Goal: Task Accomplishment & Management: Manage account settings

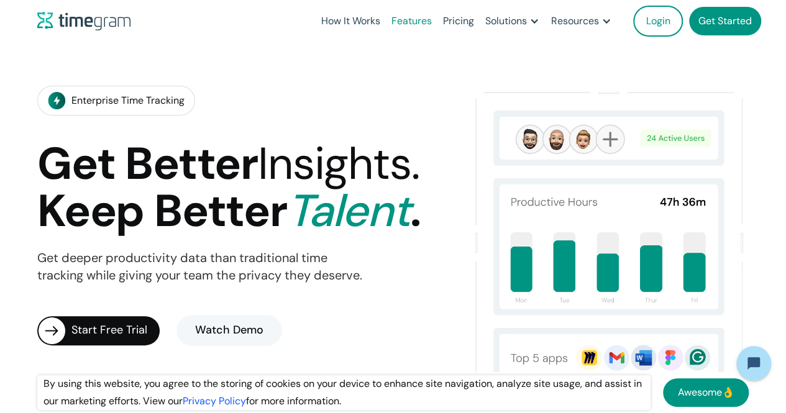
click at [416, 25] on link "Features" at bounding box center [412, 21] width 52 height 42
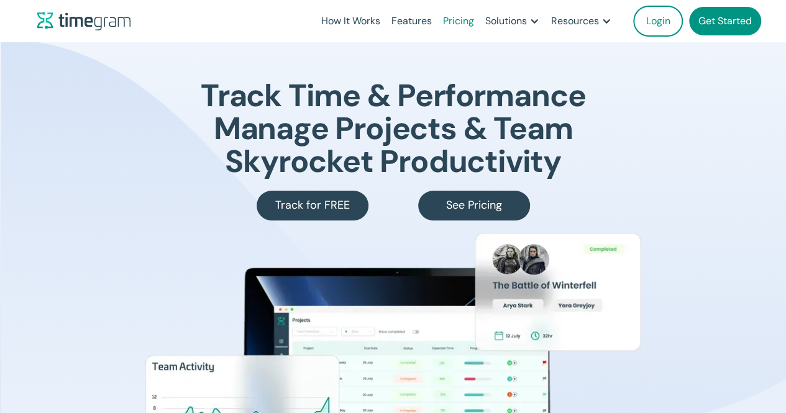
click at [462, 17] on link "Pricing" at bounding box center [458, 21] width 42 height 42
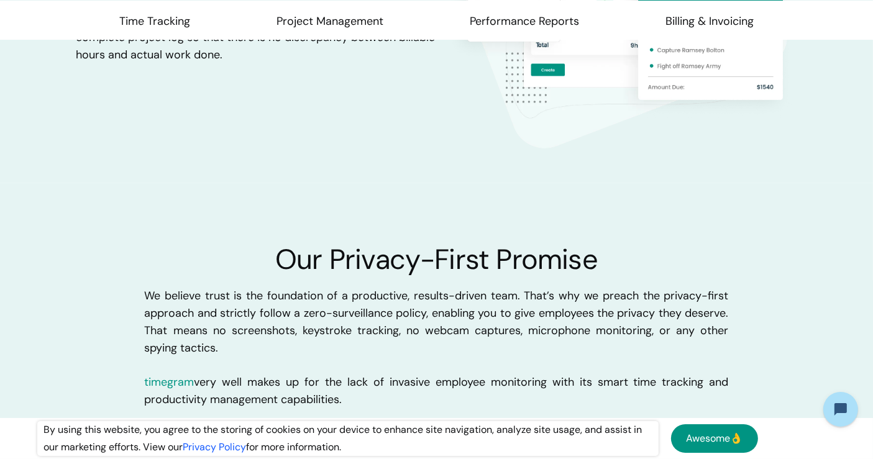
scroll to position [2885, 0]
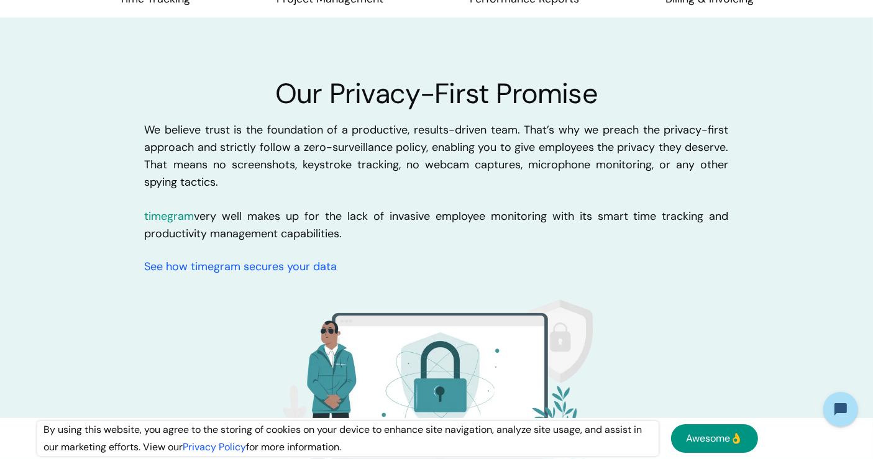
click at [239, 85] on div "Our Privacy-First Promise We believe trust is the foundation of a productive, r…" at bounding box center [437, 301] width 584 height 445
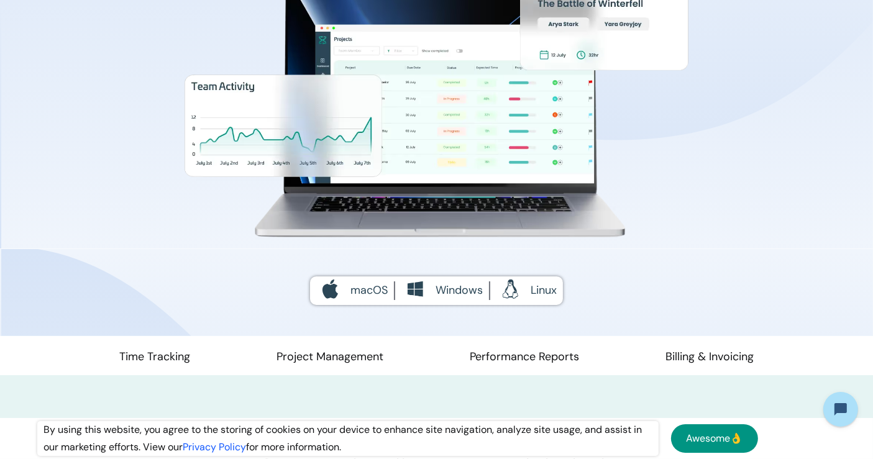
scroll to position [0, 0]
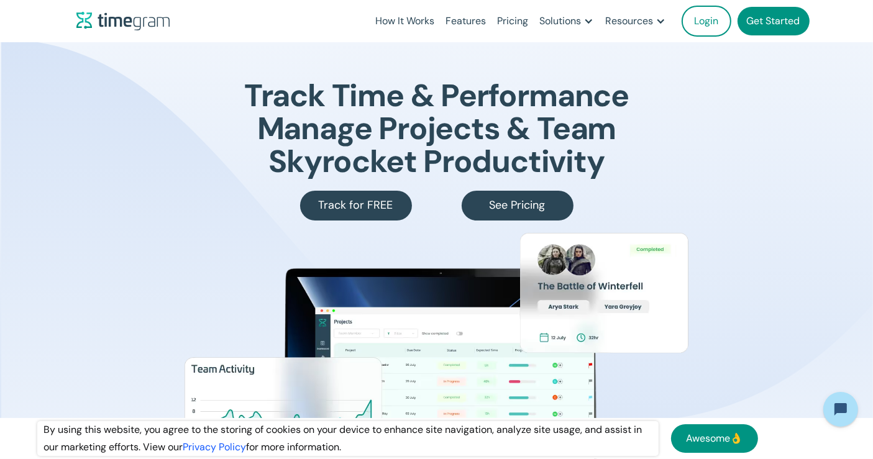
click at [761, 13] on link "Get Started" at bounding box center [773, 21] width 72 height 29
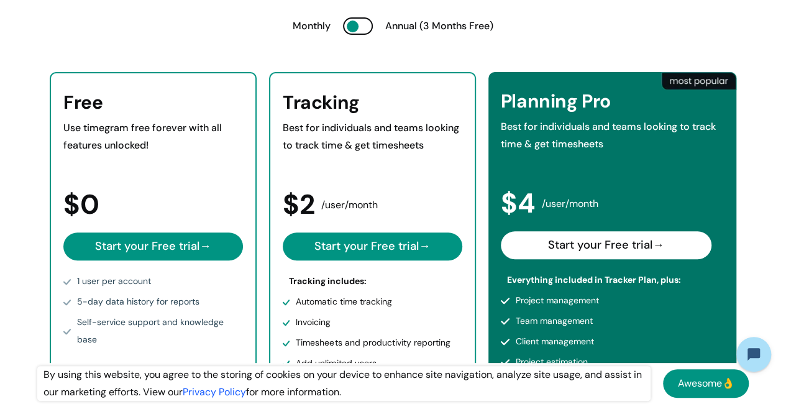
scroll to position [206, 0]
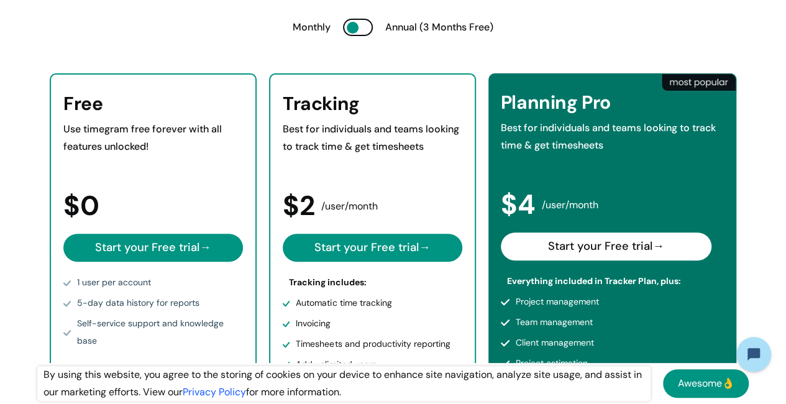
click at [361, 28] on div at bounding box center [358, 27] width 30 height 17
click at [360, 26] on div at bounding box center [358, 27] width 30 height 17
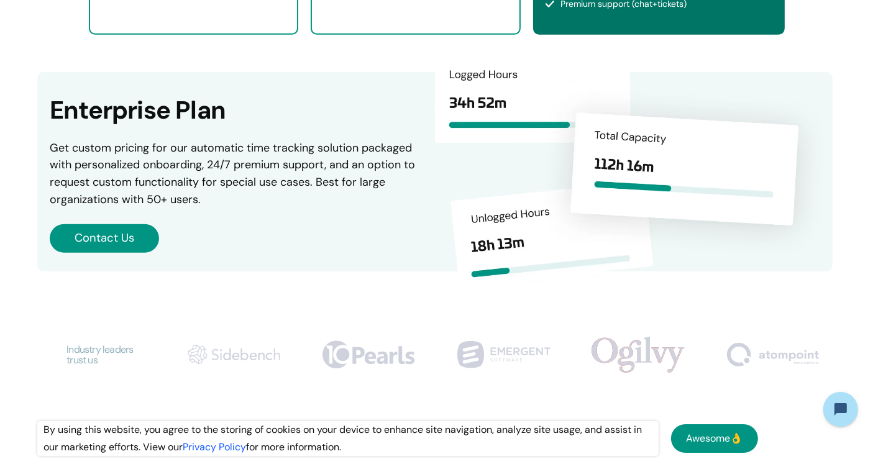
scroll to position [228, 0]
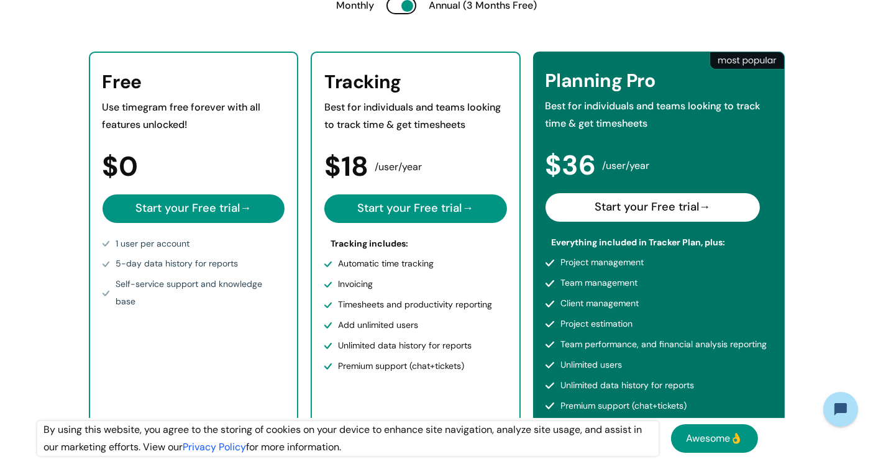
click at [214, 201] on link "Start your Free trial →" at bounding box center [193, 208] width 183 height 29
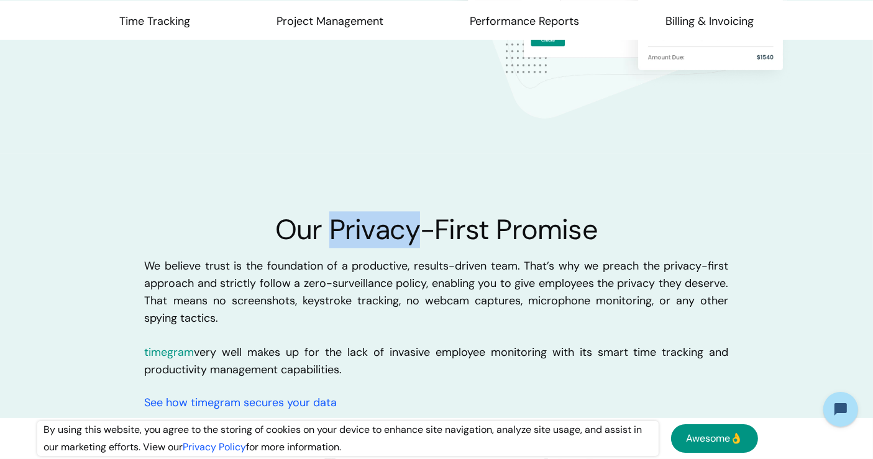
scroll to position [2860, 0]
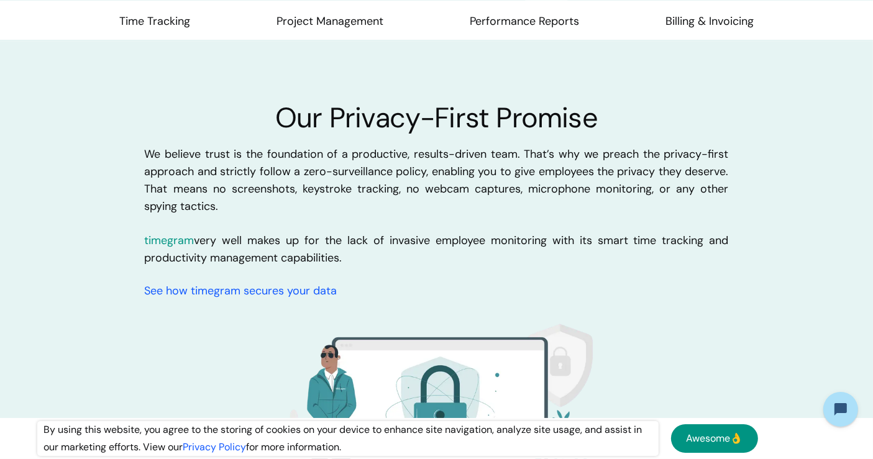
click at [143, 130] on div "Our Privacy-First Promise We believe trust is the foundation of a productive, r…" at bounding box center [436, 313] width 873 height 544
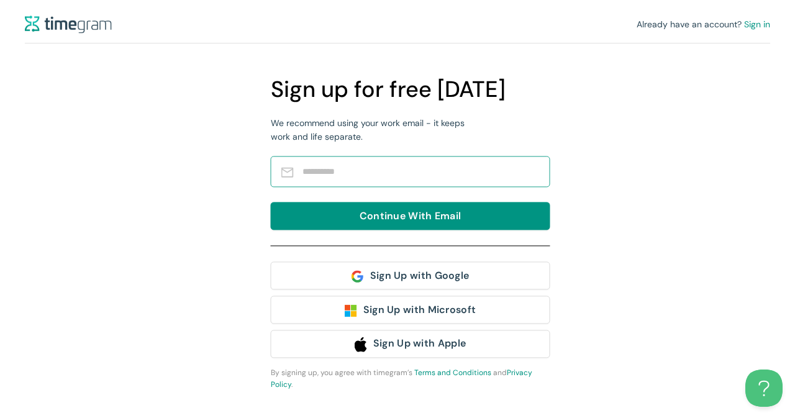
click at [343, 167] on input "text" at bounding box center [420, 171] width 235 height 22
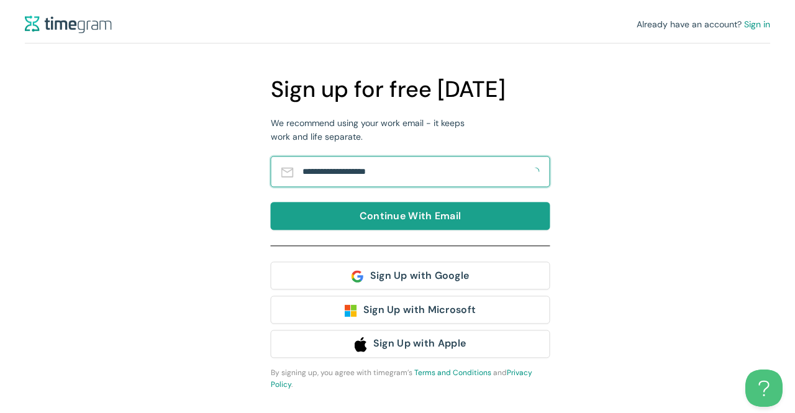
type input "**********"
click at [350, 209] on button "Continue With Email" at bounding box center [411, 216] width 280 height 28
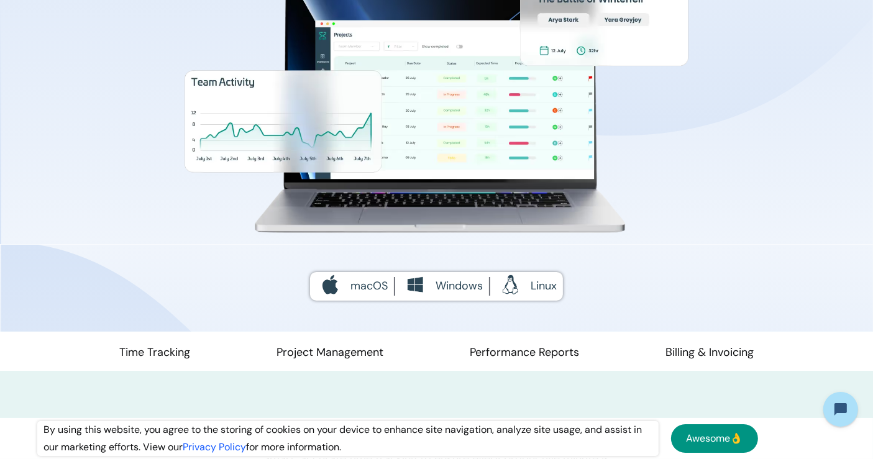
scroll to position [388, 0]
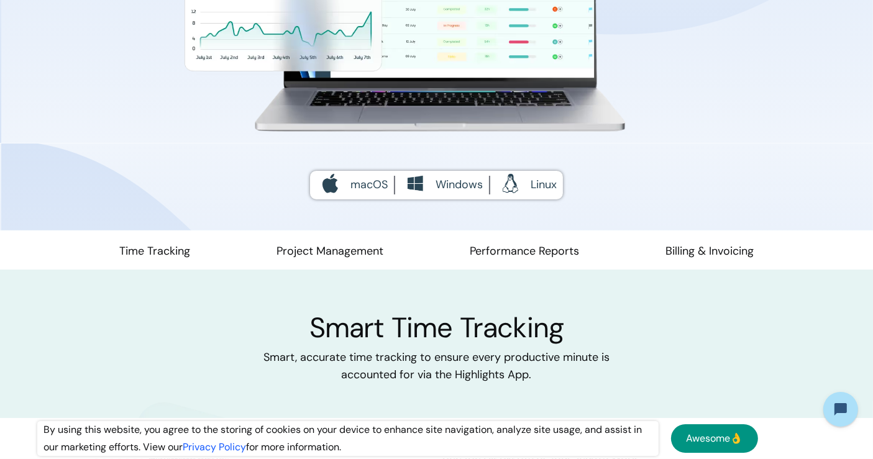
click at [427, 181] on div "Windows" at bounding box center [442, 185] width 96 height 19
click at [156, 247] on link "Time Tracking" at bounding box center [154, 256] width 71 height 27
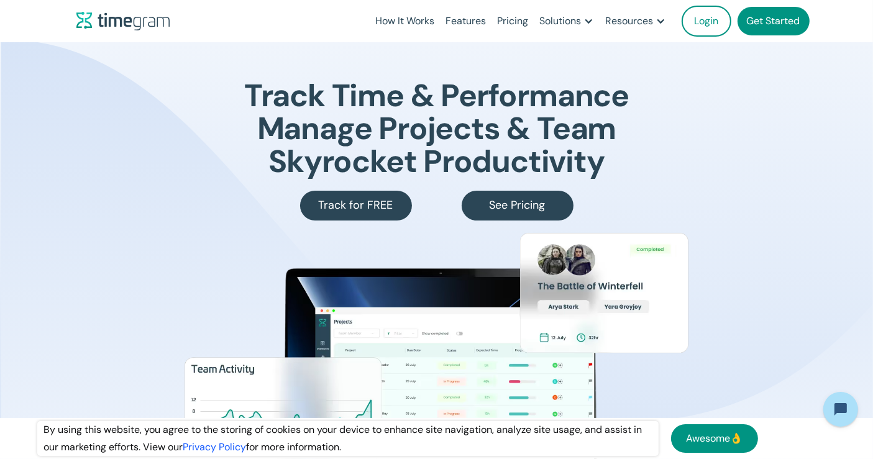
click at [754, 22] on link "Get Started" at bounding box center [773, 21] width 72 height 29
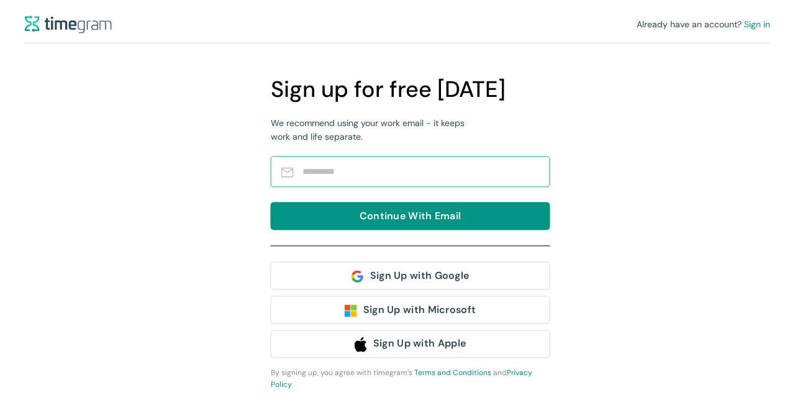
click at [311, 171] on input "text" at bounding box center [420, 171] width 235 height 22
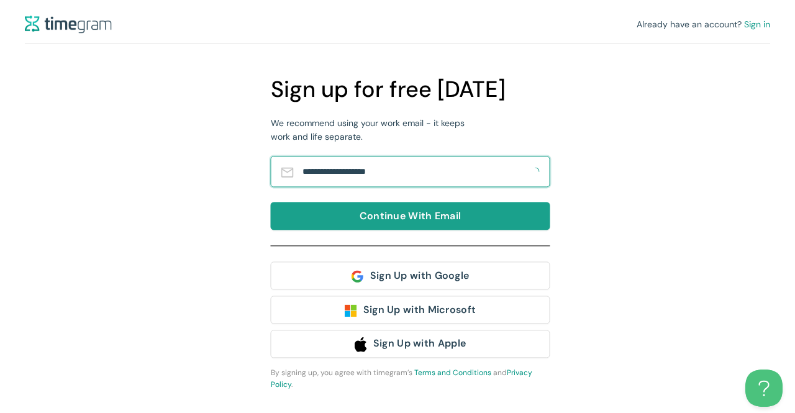
type input "**********"
click at [321, 214] on button "Continue With Email" at bounding box center [411, 216] width 280 height 28
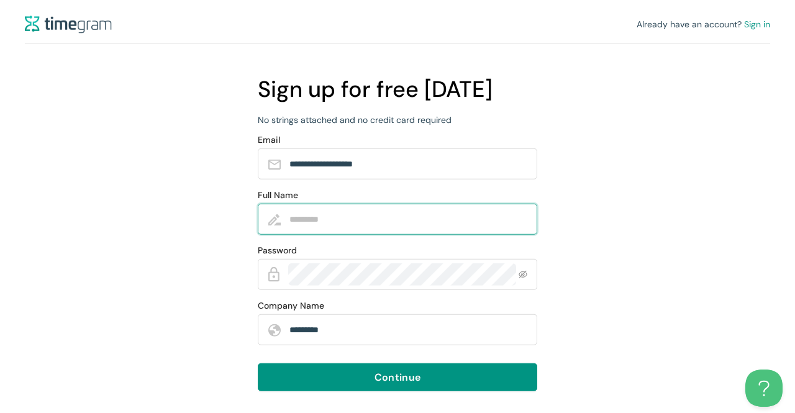
click at [311, 209] on input "Full Name" at bounding box center [406, 219] width 235 height 22
type input "**********"
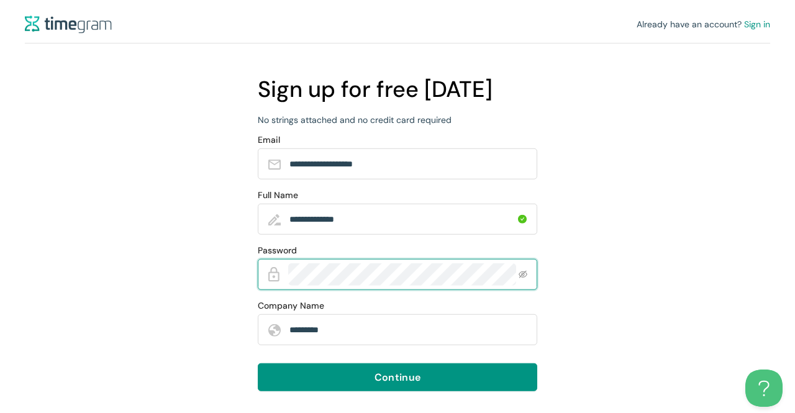
click at [530, 276] on span at bounding box center [398, 274] width 280 height 31
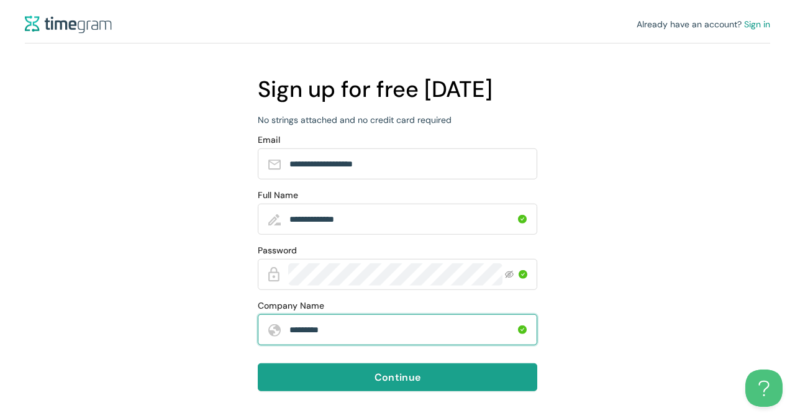
type input "*********"
click at [388, 377] on span "Continue" at bounding box center [398, 378] width 46 height 16
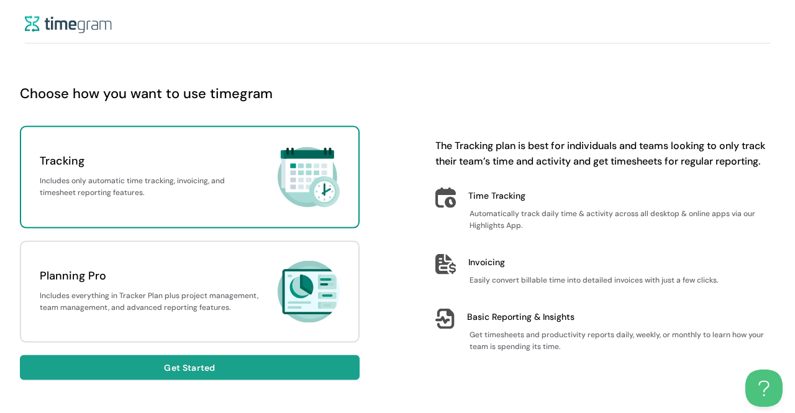
click at [165, 365] on span "Get Started" at bounding box center [189, 368] width 51 height 14
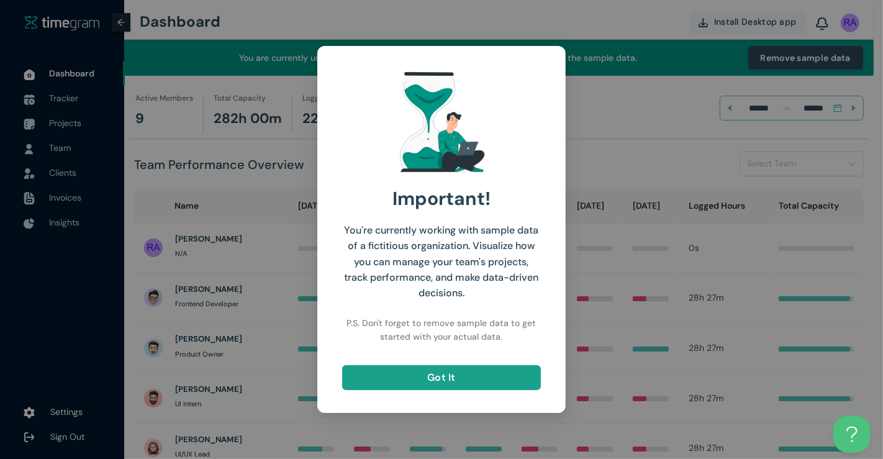
click at [429, 377] on span "Got It" at bounding box center [441, 378] width 29 height 16
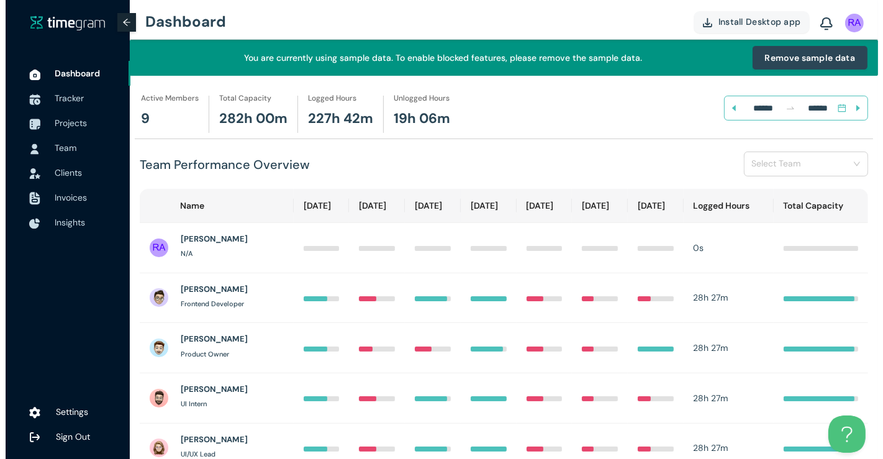
scroll to position [82, 0]
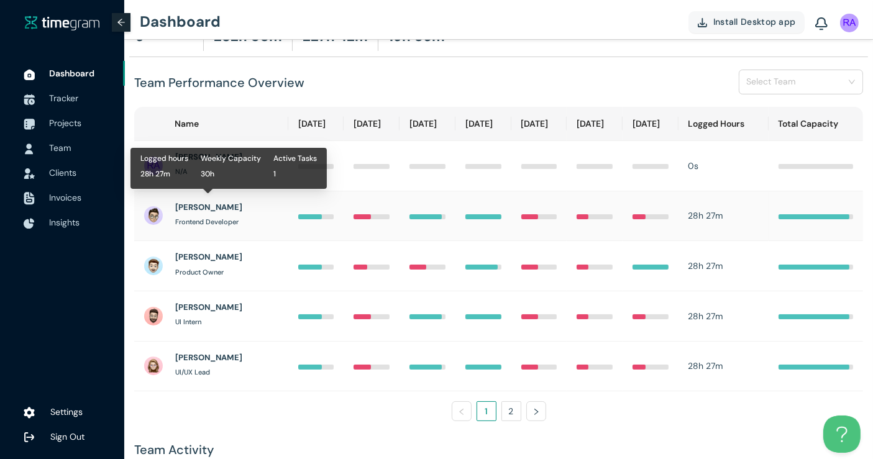
click at [232, 204] on h1 "Mason Martinez" at bounding box center [208, 207] width 67 height 12
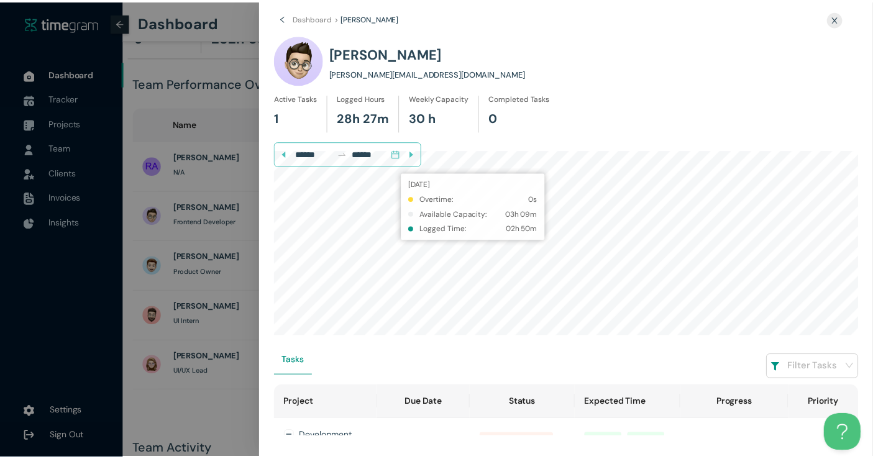
scroll to position [135, 0]
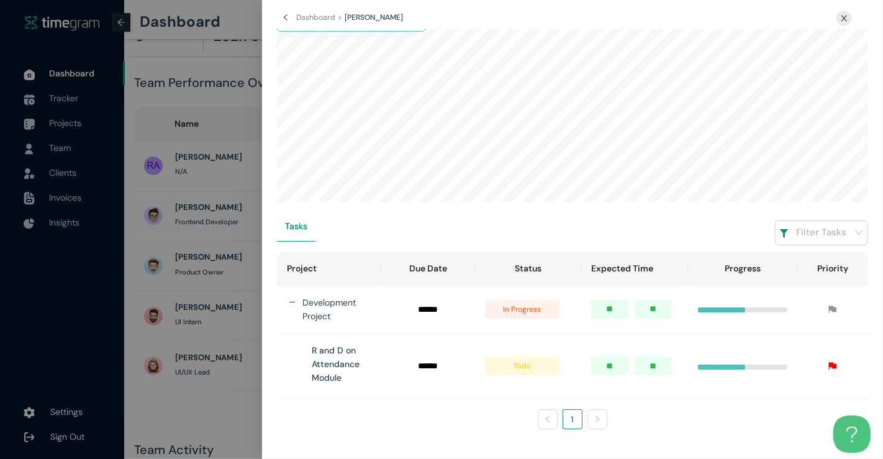
click at [204, 68] on div at bounding box center [441, 229] width 883 height 459
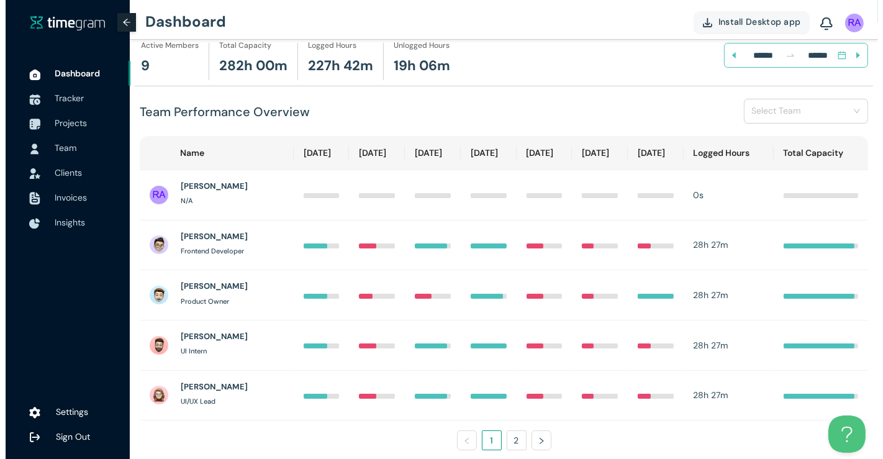
scroll to position [0, 0]
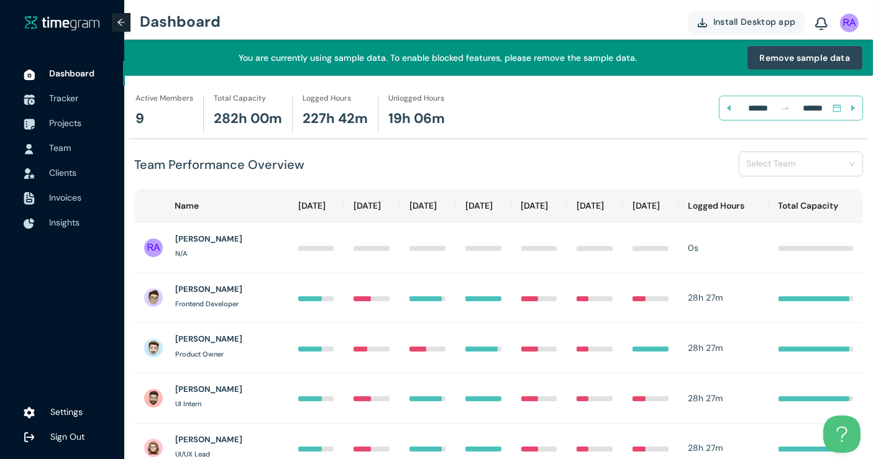
click at [783, 51] on span "Remove sample data" at bounding box center [805, 58] width 90 height 14
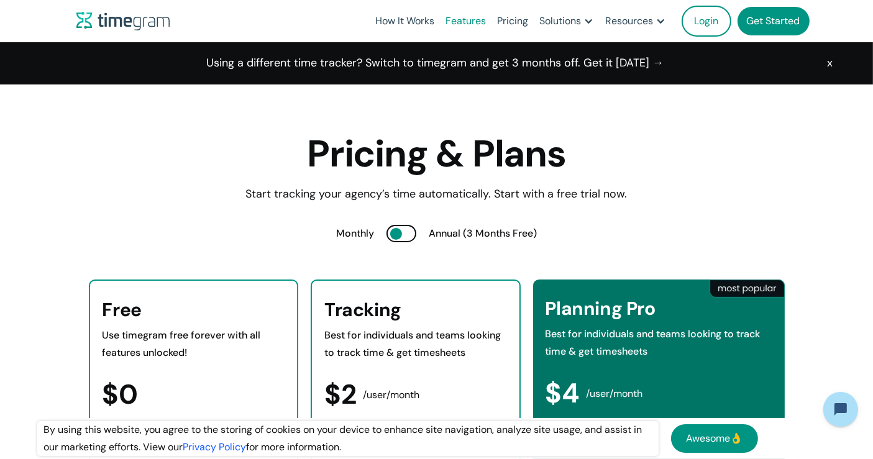
click at [483, 14] on link "Features" at bounding box center [466, 21] width 52 height 42
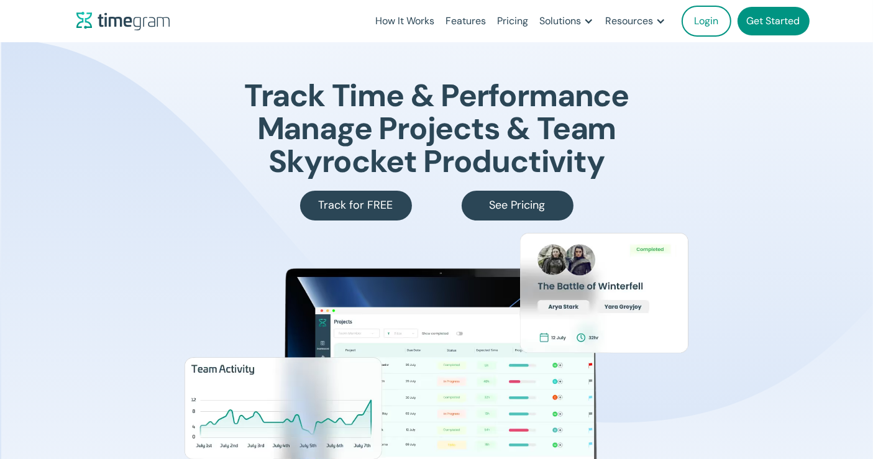
click at [561, 14] on div "Solutions" at bounding box center [560, 20] width 42 height 17
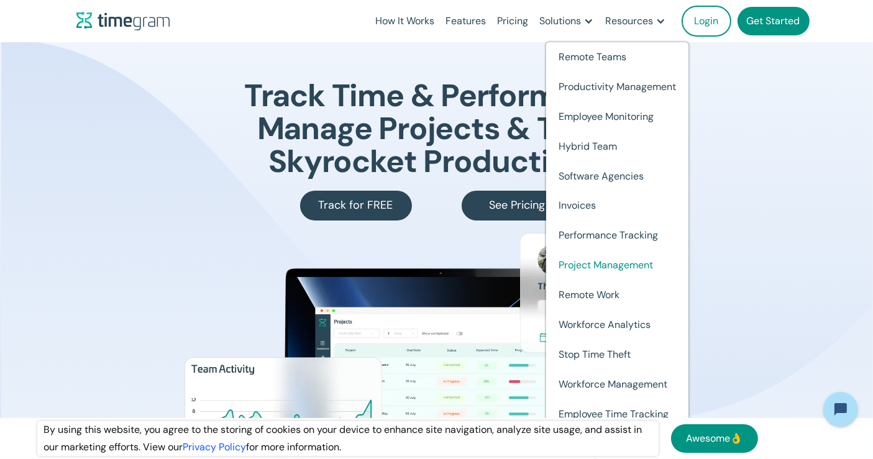
click at [575, 262] on link "Project Management" at bounding box center [617, 265] width 142 height 30
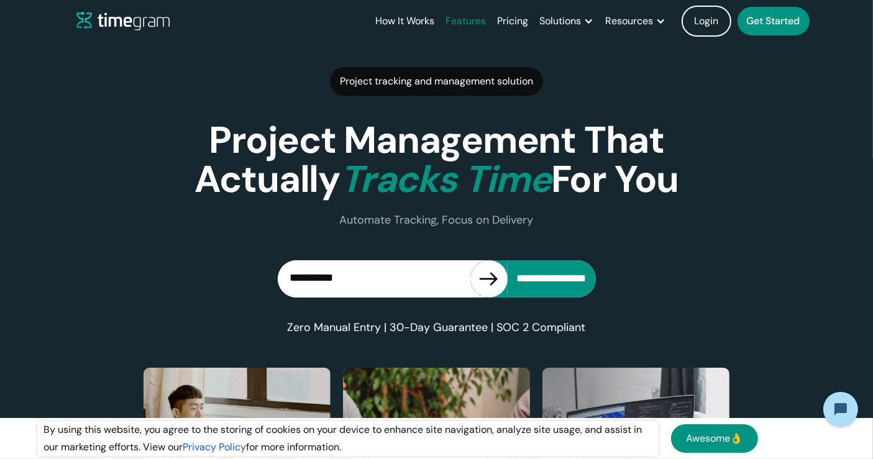
click at [452, 18] on link "Features" at bounding box center [466, 21] width 52 height 42
click at [417, 19] on link "How It Works" at bounding box center [405, 21] width 70 height 42
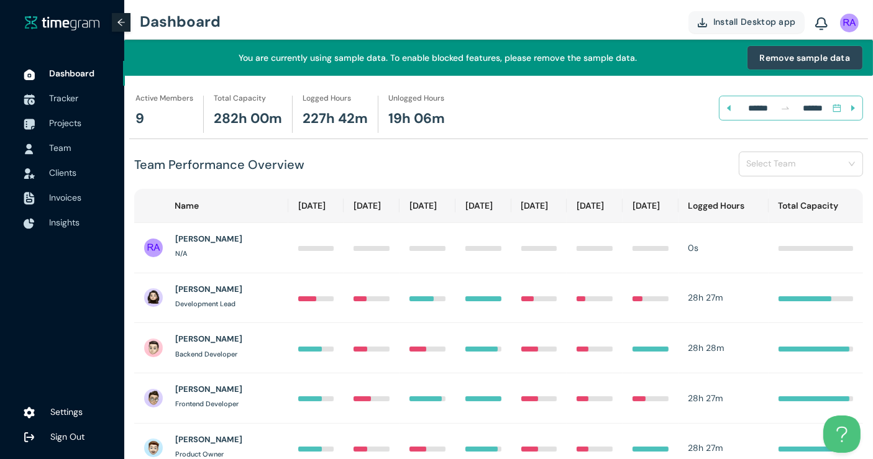
click at [781, 57] on span "Remove sample data" at bounding box center [805, 58] width 90 height 14
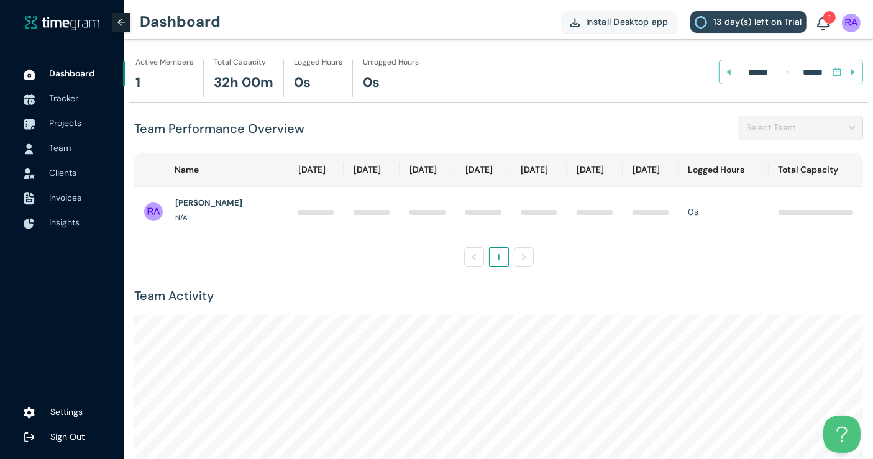
click at [647, 21] on span "Install Desktop app" at bounding box center [627, 22] width 83 height 14
click at [68, 150] on span "Team" at bounding box center [60, 147] width 22 height 11
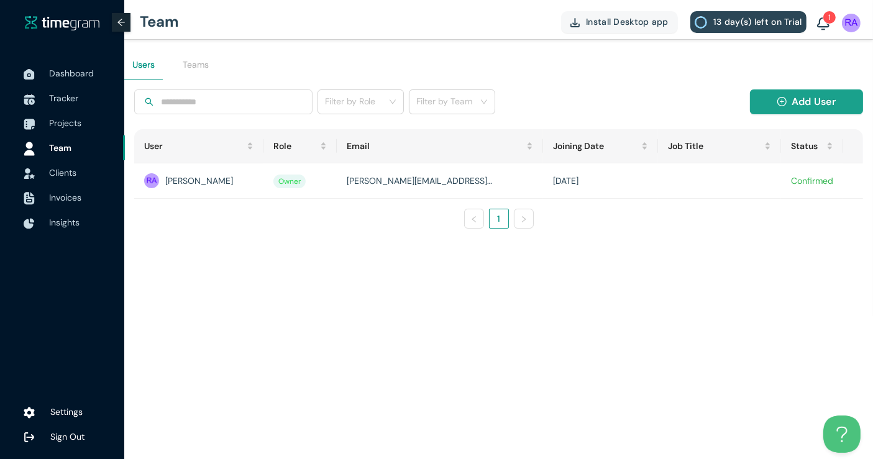
click at [777, 98] on icon "plus-circle" at bounding box center [781, 101] width 9 height 9
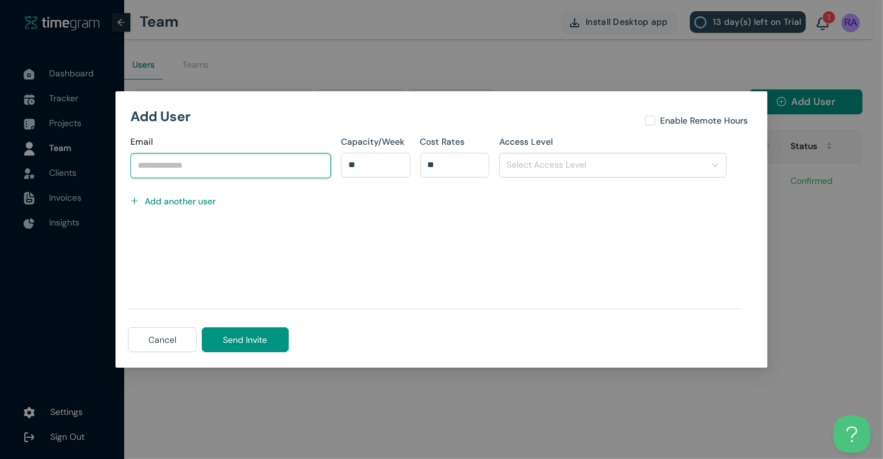
click at [260, 161] on input "Email" at bounding box center [230, 165] width 201 height 25
type input "**********"
click at [509, 163] on input "search" at bounding box center [609, 164] width 204 height 19
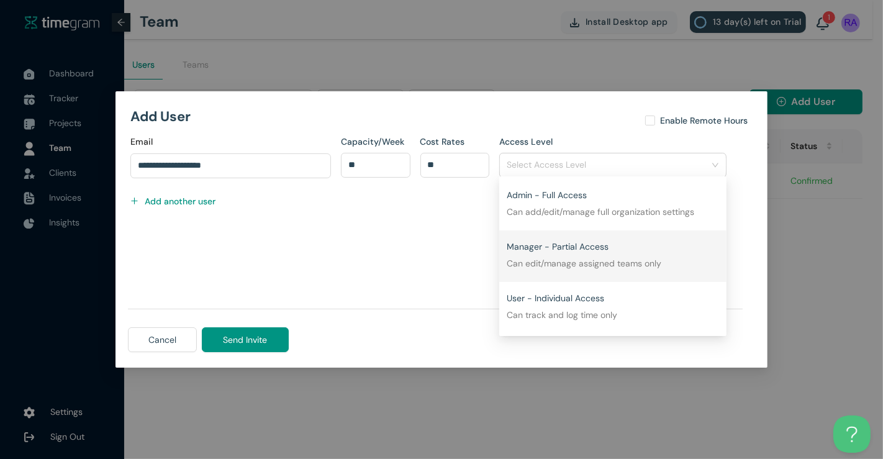
click at [528, 255] on div "Manager - Partial Access Can edit/manage assigned teams only" at bounding box center [613, 252] width 212 height 37
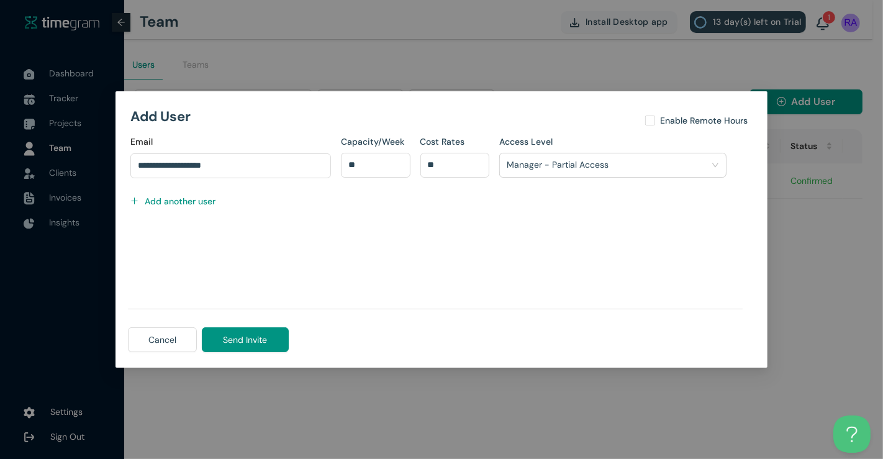
click at [164, 206] on h1 "Add another user" at bounding box center [180, 201] width 71 height 14
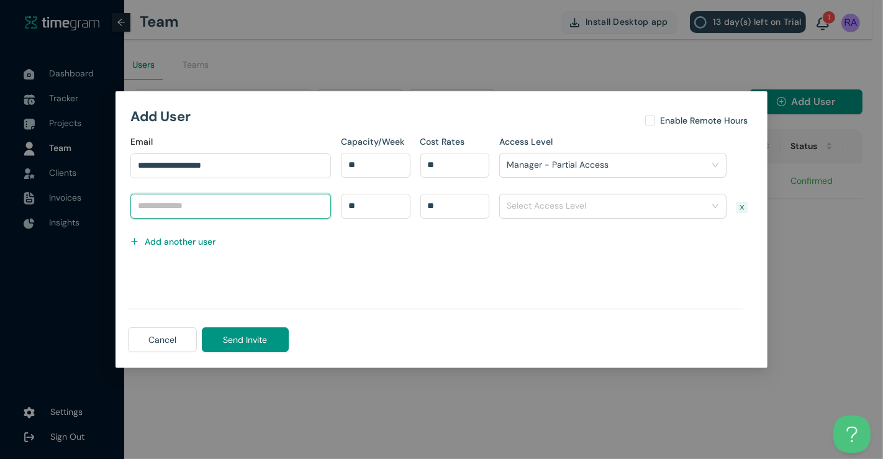
click at [177, 202] on input "text" at bounding box center [230, 206] width 201 height 25
paste input "*"
type input "**********"
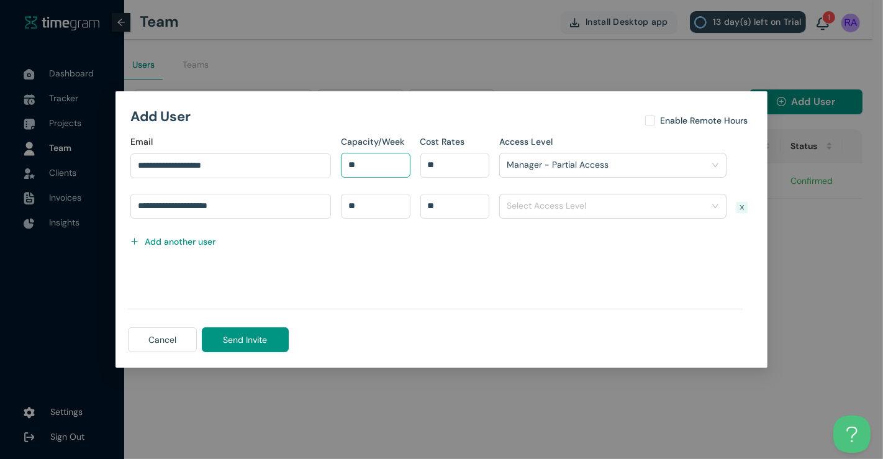
click at [360, 171] on input "**" at bounding box center [376, 165] width 68 height 19
click at [371, 161] on input "**" at bounding box center [376, 165] width 68 height 19
type input "**"
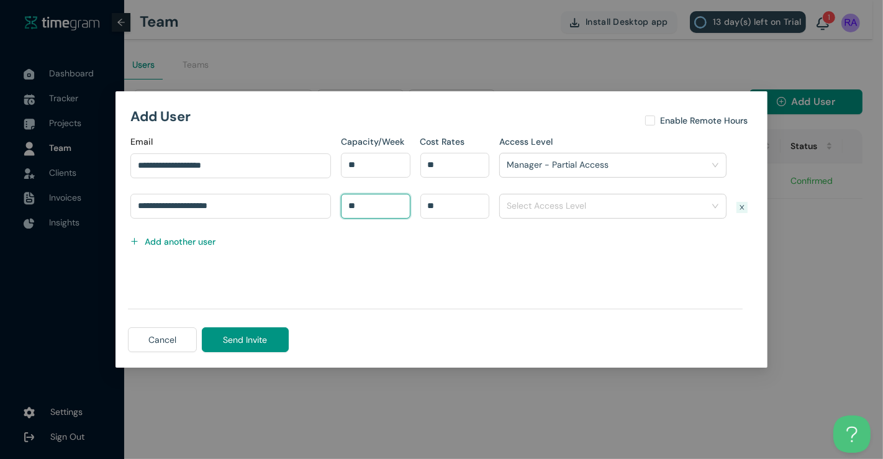
click at [358, 212] on input "**" at bounding box center [376, 206] width 68 height 19
type input "**"
click at [442, 166] on input "**" at bounding box center [455, 165] width 68 height 19
click at [532, 200] on input "search" at bounding box center [609, 205] width 204 height 19
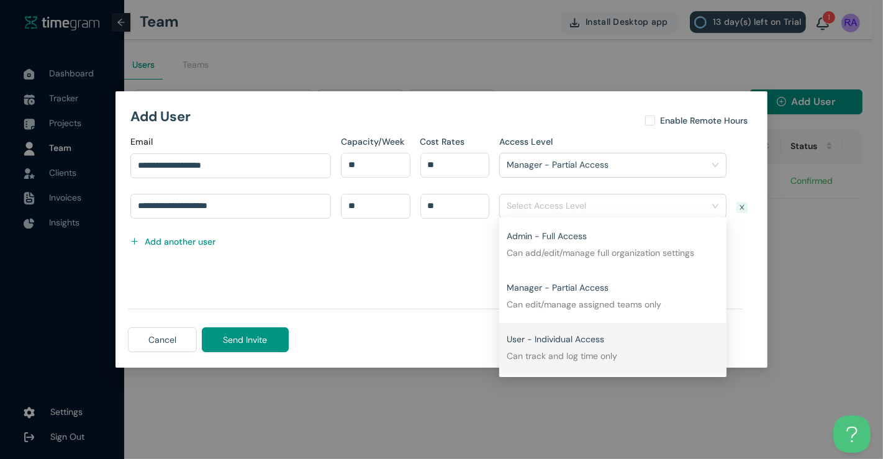
click at [535, 354] on p "Can track and log time only" at bounding box center [613, 356] width 212 height 14
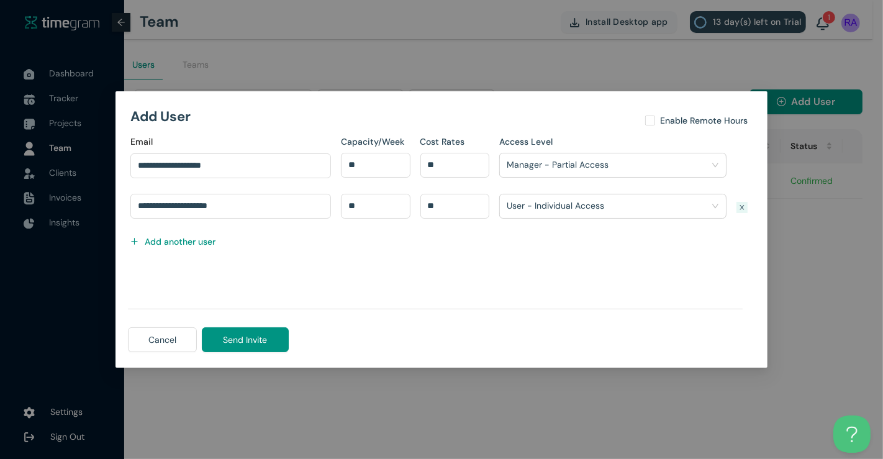
click at [551, 193] on div "Access Level Manager - Partial Access Can edit/manage assigned teams only" at bounding box center [612, 164] width 237 height 59
click at [550, 207] on div "User - Individual Access Can track and log time only" at bounding box center [607, 214] width 201 height 37
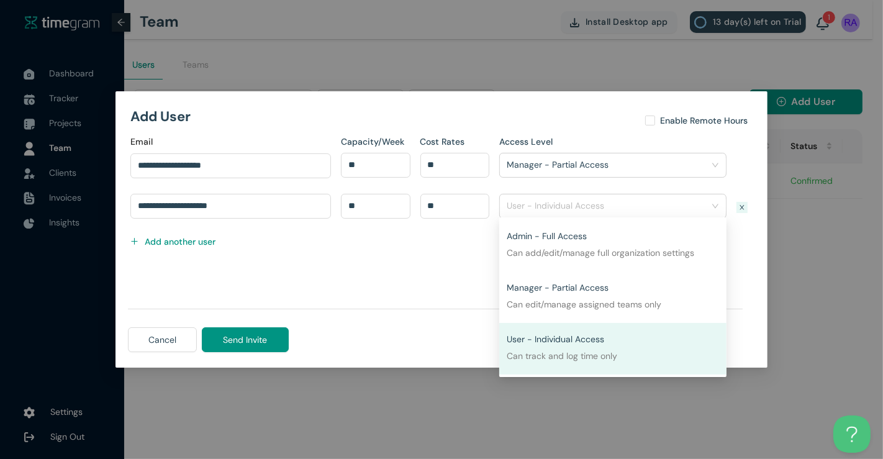
click at [550, 207] on div "User - Individual Access Can track and log time only" at bounding box center [607, 214] width 201 height 37
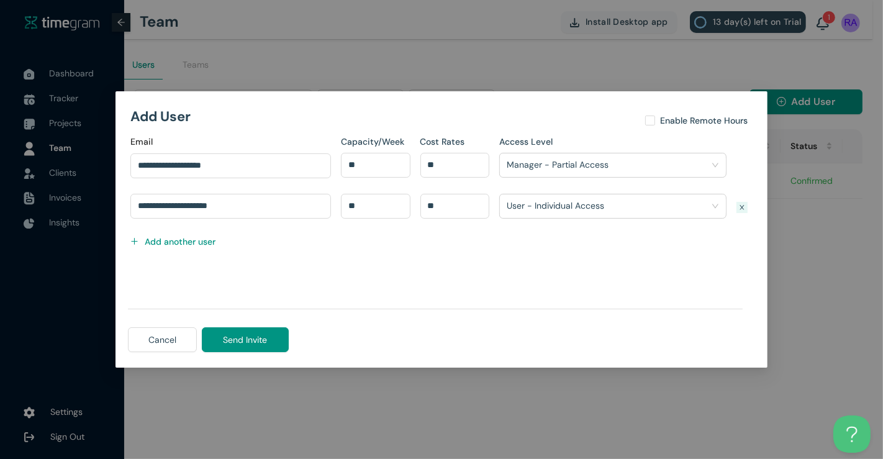
click at [557, 175] on div "Manager - Partial Access Can edit/manage assigned teams only" at bounding box center [612, 165] width 227 height 25
click at [555, 168] on div "Manager - Partial Access Can edit/manage assigned teams only" at bounding box center [607, 173] width 201 height 37
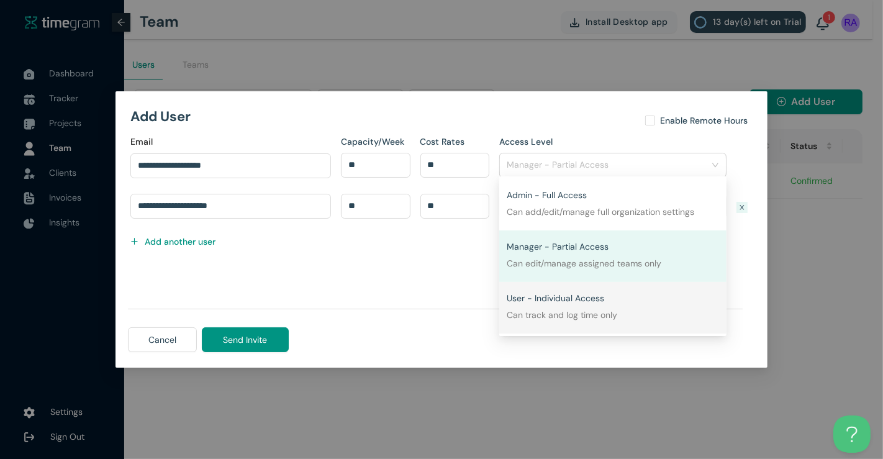
click at [551, 299] on div "User - Individual Access Can track and log time only" at bounding box center [613, 303] width 212 height 37
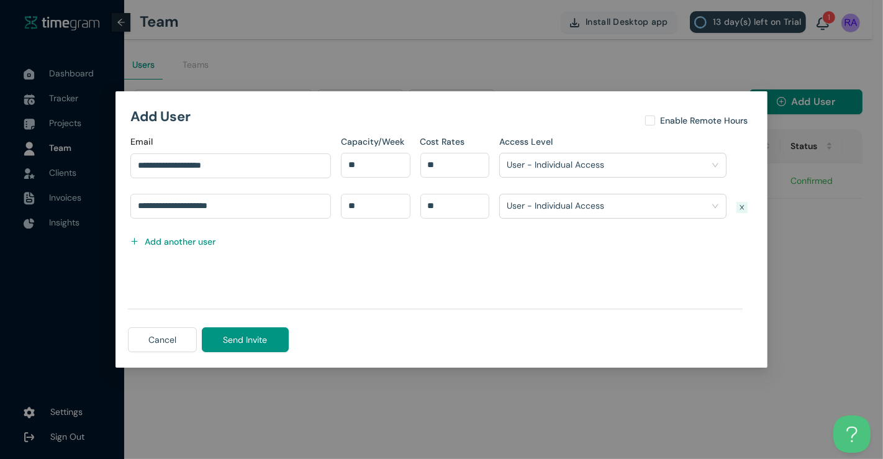
click at [651, 131] on div "Add User Enable Remote Hours" at bounding box center [441, 120] width 622 height 29
click at [186, 240] on h1 "Add another user" at bounding box center [180, 242] width 71 height 14
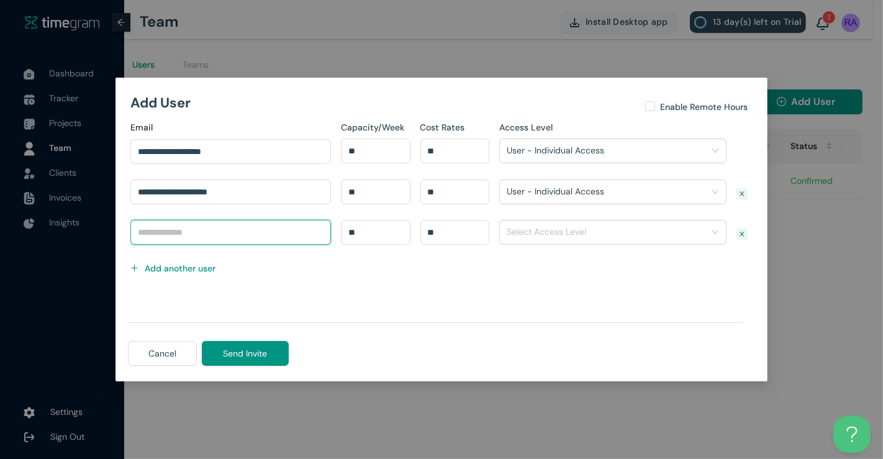
click at [184, 237] on input "text" at bounding box center [230, 232] width 201 height 25
type input "**********"
click at [174, 256] on div "**********" at bounding box center [230, 240] width 211 height 40
click at [168, 270] on h1 "Add another user" at bounding box center [180, 269] width 71 height 14
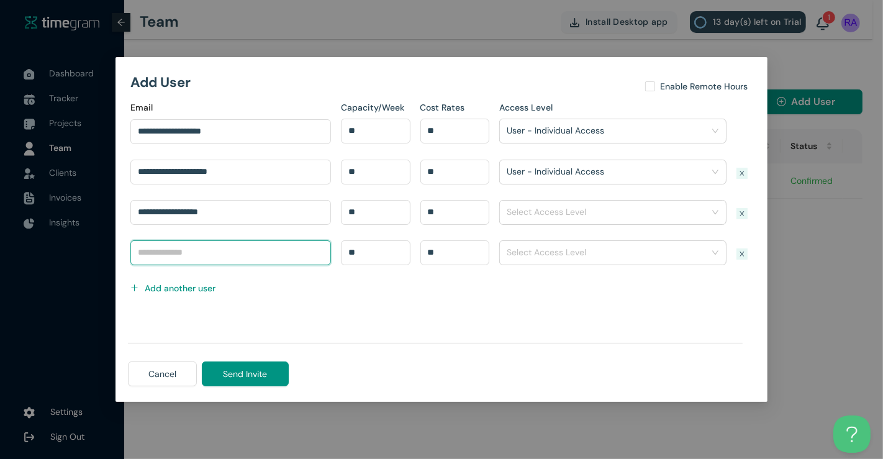
click at [184, 256] on input "text" at bounding box center [230, 252] width 201 height 25
type input "**********"
click at [380, 216] on input "**" at bounding box center [376, 212] width 68 height 19
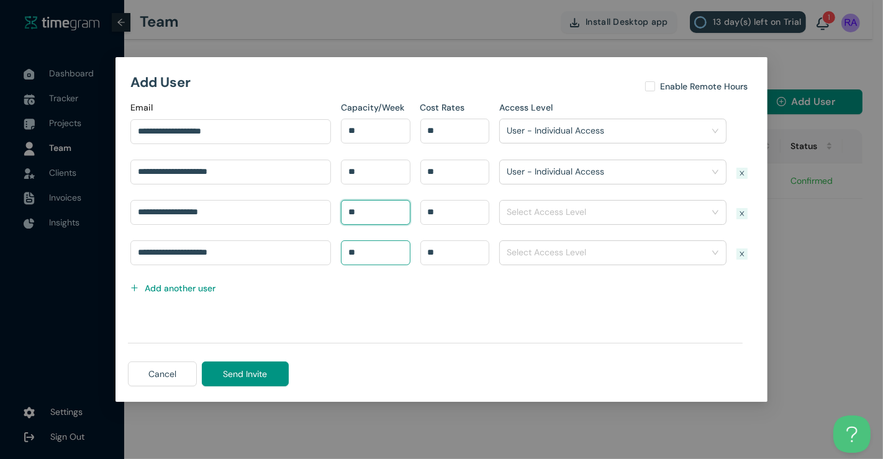
type input "**"
click at [368, 252] on input "**" at bounding box center [376, 252] width 68 height 19
type input "**"
click at [542, 208] on input "search" at bounding box center [609, 211] width 204 height 19
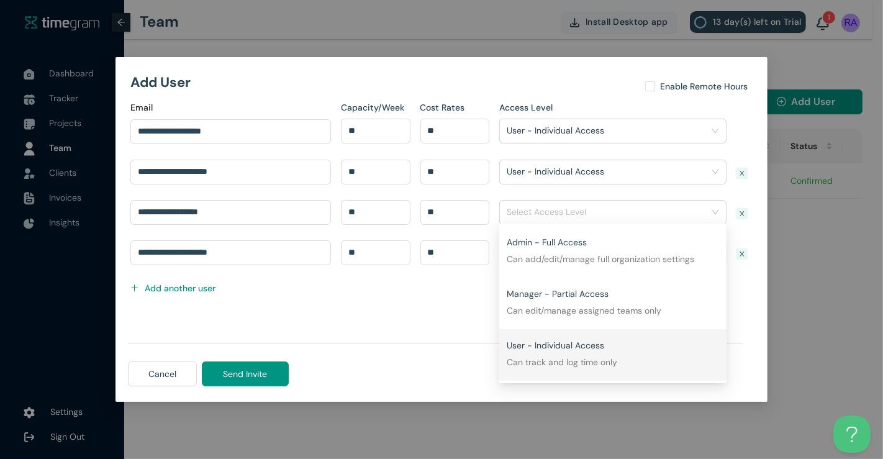
click at [545, 340] on div "User - Individual Access Can track and log time only" at bounding box center [613, 350] width 212 height 37
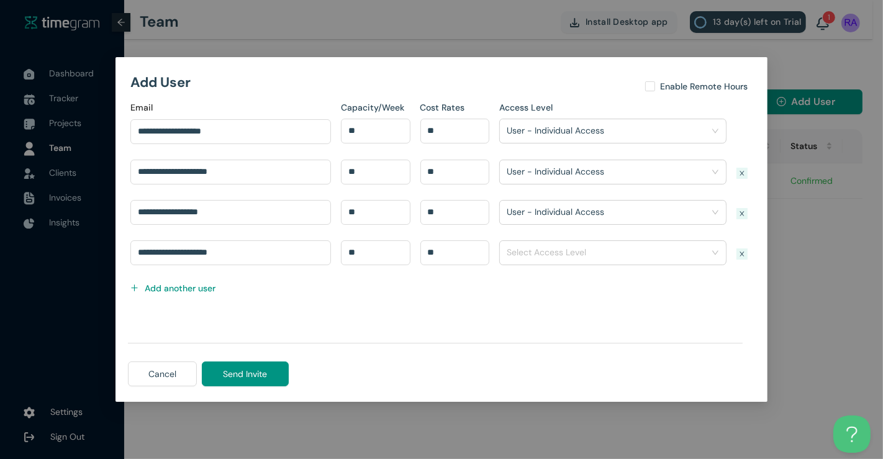
click at [549, 257] on input "search" at bounding box center [609, 252] width 204 height 19
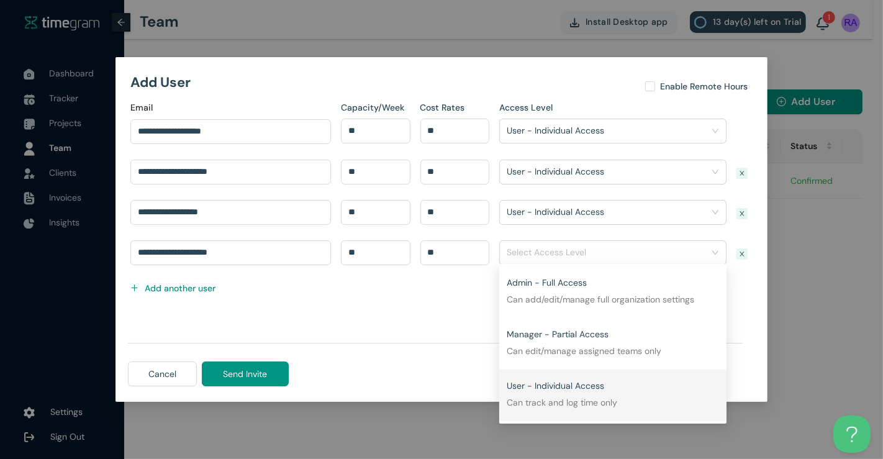
click at [540, 394] on div "User - Individual Access Can track and log time only" at bounding box center [613, 391] width 212 height 37
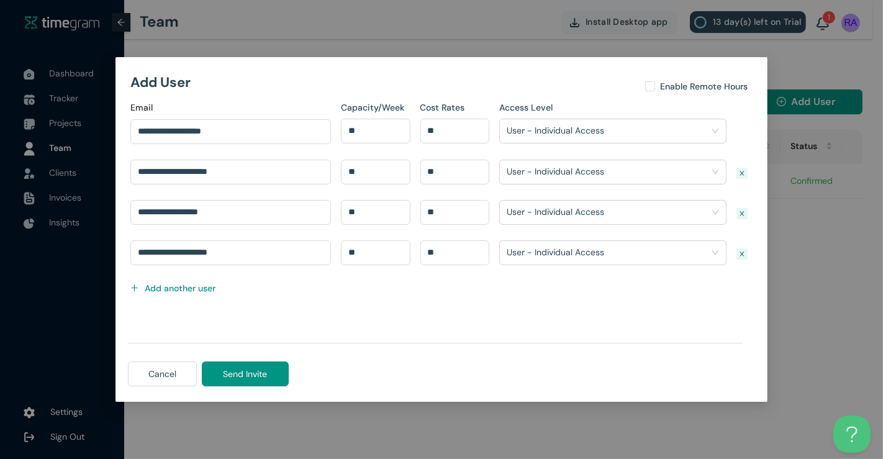
click at [552, 216] on div "User - Individual Access Can track and log time only" at bounding box center [607, 220] width 201 height 37
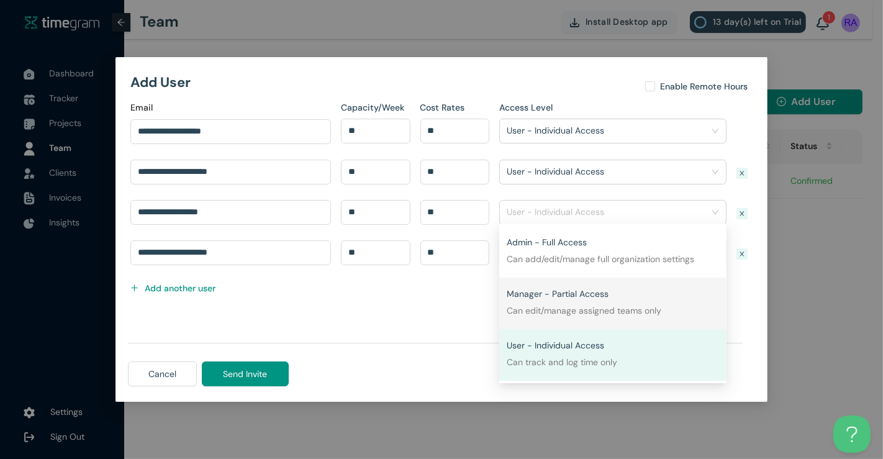
click at [545, 309] on p "Can edit/manage assigned teams only" at bounding box center [613, 311] width 212 height 14
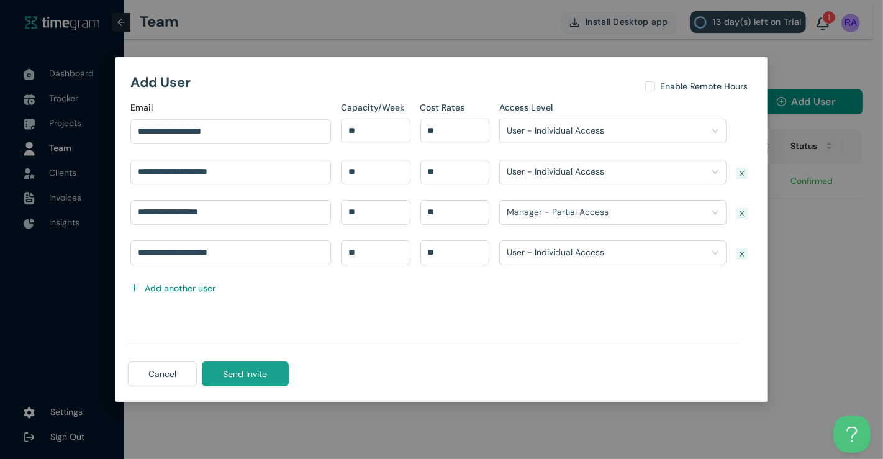
click at [230, 368] on span "Send Invite" at bounding box center [246, 374] width 44 height 14
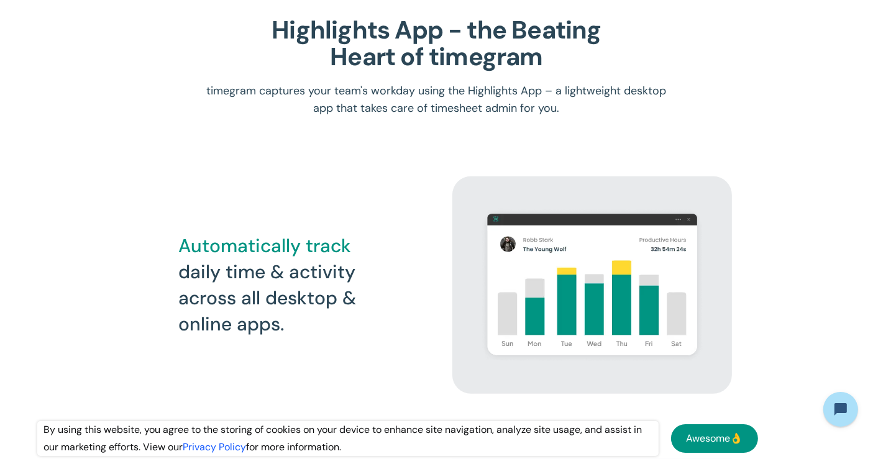
scroll to position [1007, 0]
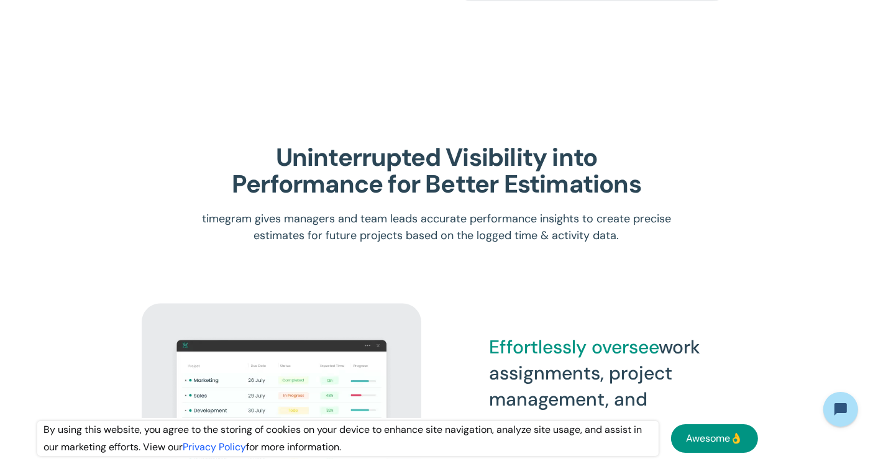
click at [299, 188] on h2 "Uninterrupted Visibility into Performance for Better Estimations" at bounding box center [436, 170] width 409 height 53
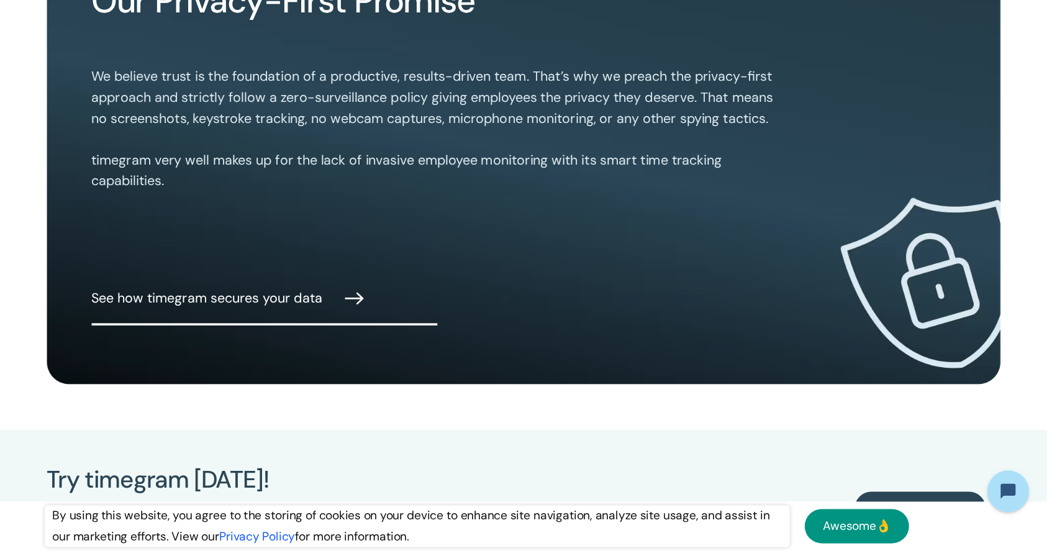
scroll to position [3144, 0]
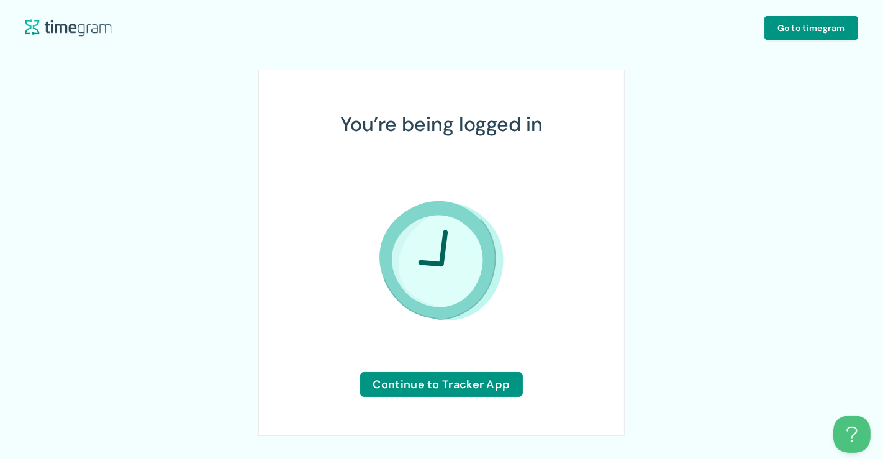
click at [702, 295] on div "You’re being logged in Continue to Tracker App" at bounding box center [441, 245] width 883 height 428
click at [451, 394] on button "Continue to Tracker App" at bounding box center [441, 384] width 163 height 25
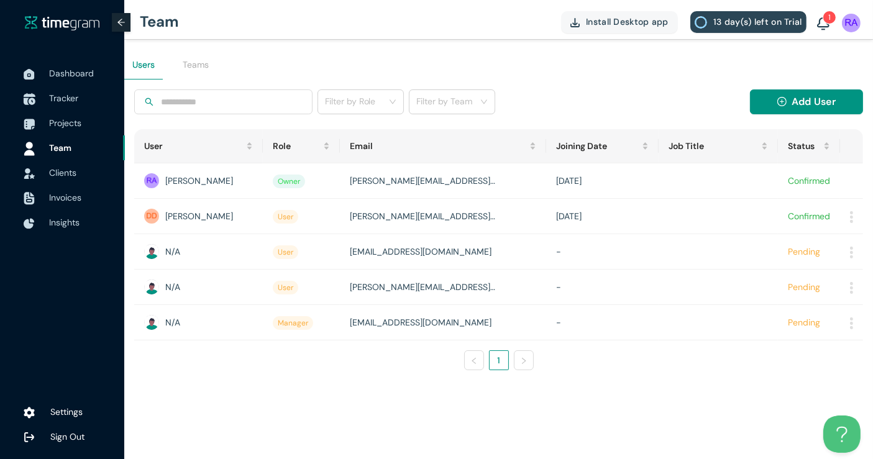
click at [55, 103] on span "Tracker" at bounding box center [63, 98] width 29 height 11
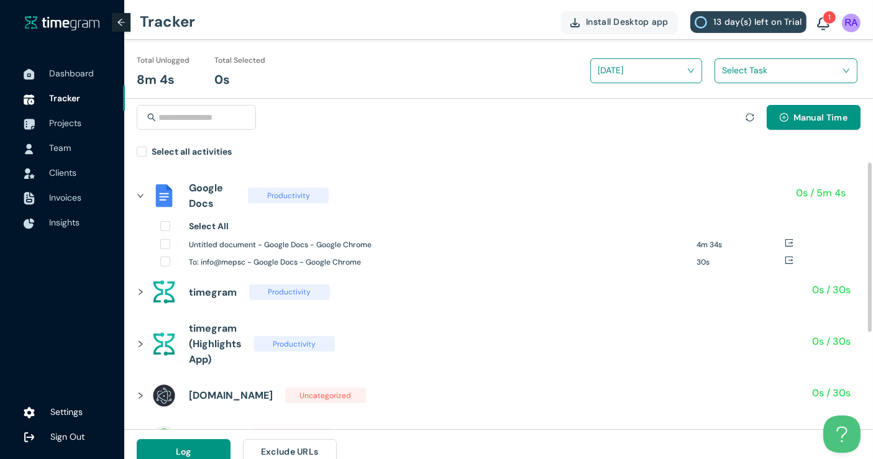
click at [139, 196] on icon "right" at bounding box center [140, 195] width 7 height 7
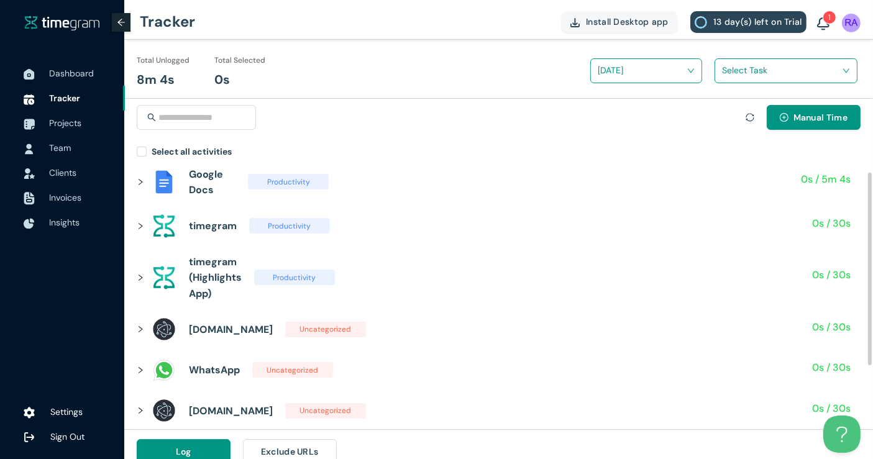
scroll to position [15, 0]
click at [143, 371] on icon "right" at bounding box center [140, 368] width 7 height 7
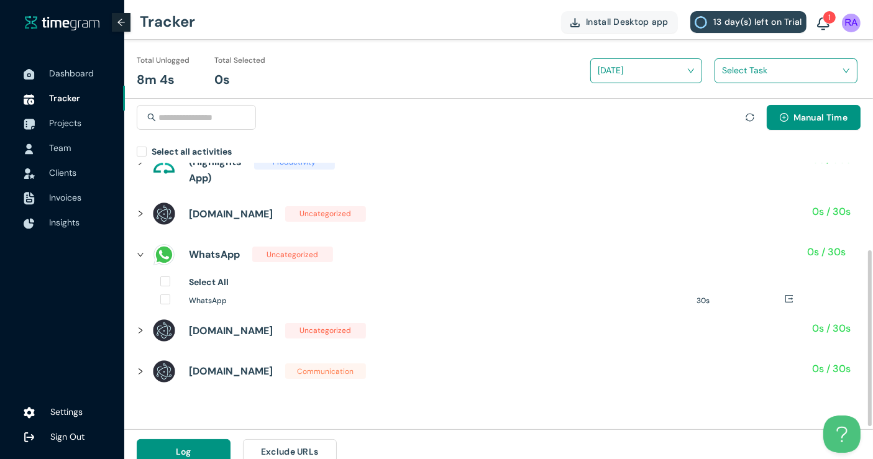
scroll to position [130, 0]
click at [147, 253] on div at bounding box center [144, 254] width 15 height 14
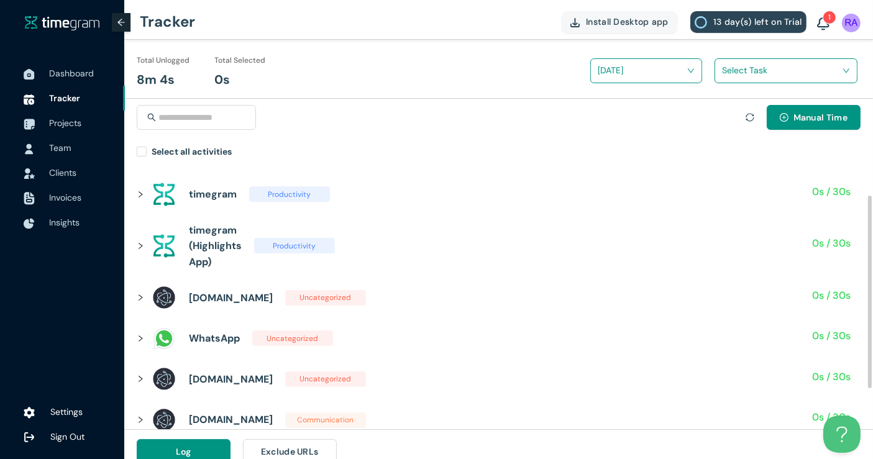
scroll to position [0, 0]
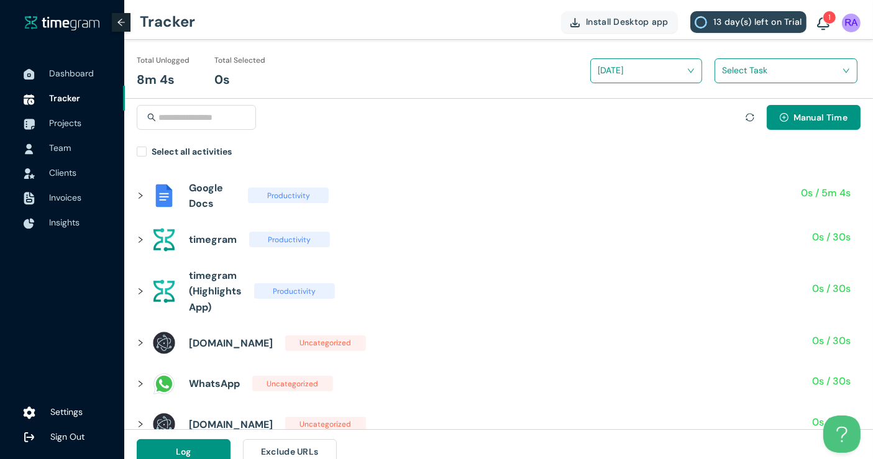
click at [58, 407] on span "Settings" at bounding box center [66, 411] width 32 height 11
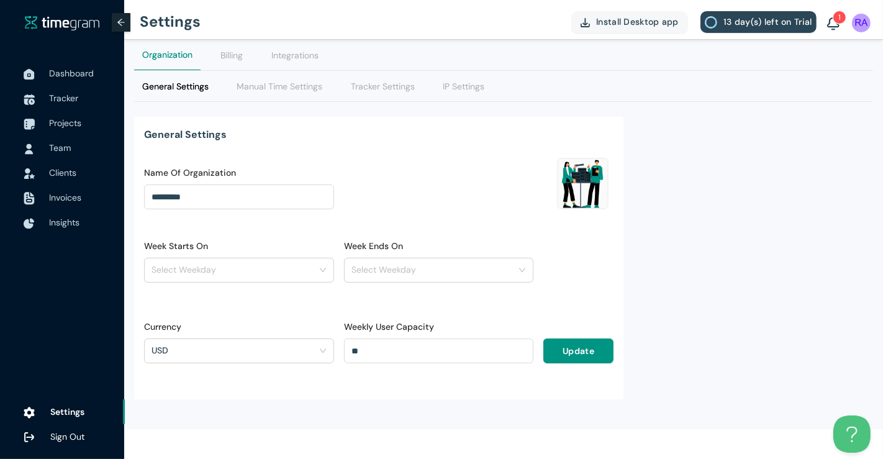
click at [222, 274] on input "Week Starts On" at bounding box center [235, 269] width 166 height 19
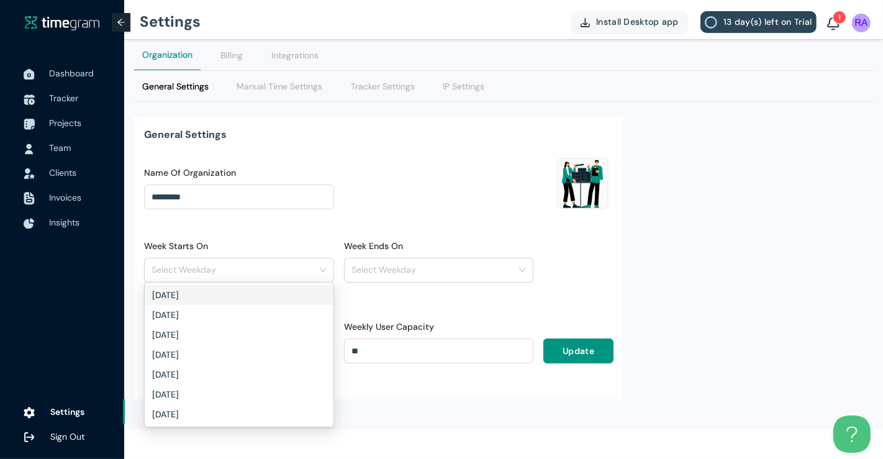
click at [210, 295] on div "Monday" at bounding box center [239, 295] width 174 height 14
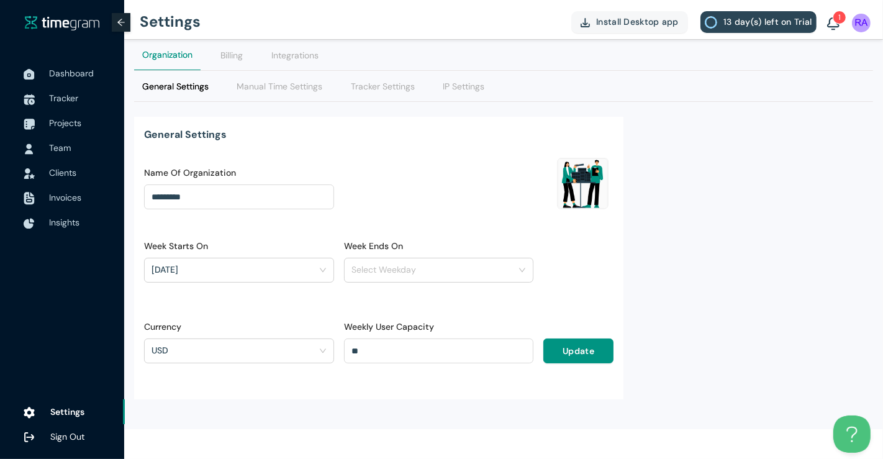
click at [354, 262] on input "Week Ends On" at bounding box center [435, 269] width 166 height 19
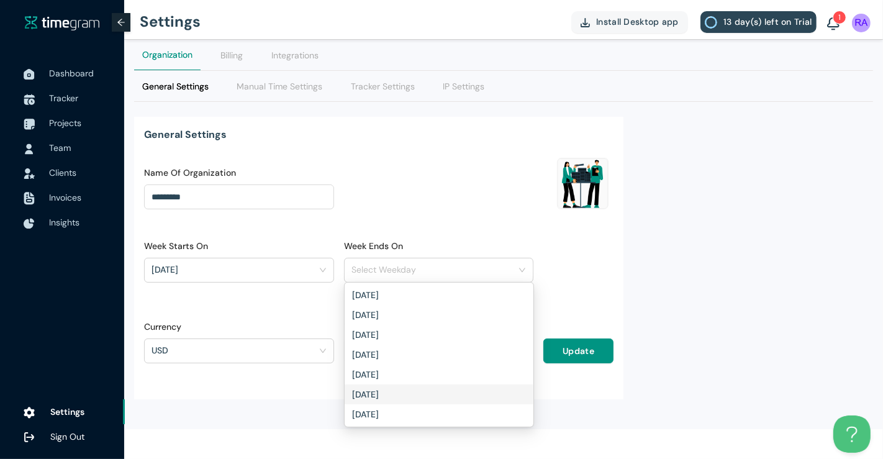
click at [367, 396] on h1 "Saturday" at bounding box center [365, 395] width 27 height 14
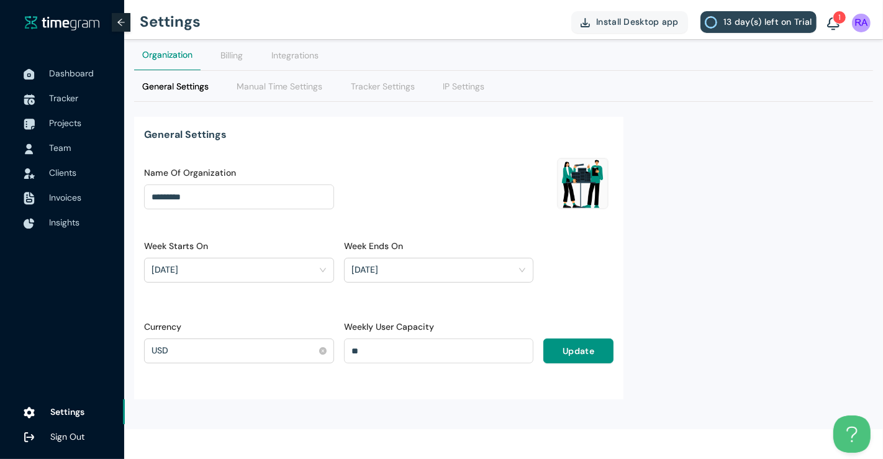
click at [296, 352] on div "USD" at bounding box center [234, 350] width 164 height 19
click at [275, 370] on div "Currency USD" at bounding box center [239, 349] width 200 height 58
click at [371, 350] on input "**" at bounding box center [439, 351] width 189 height 19
type input "**"
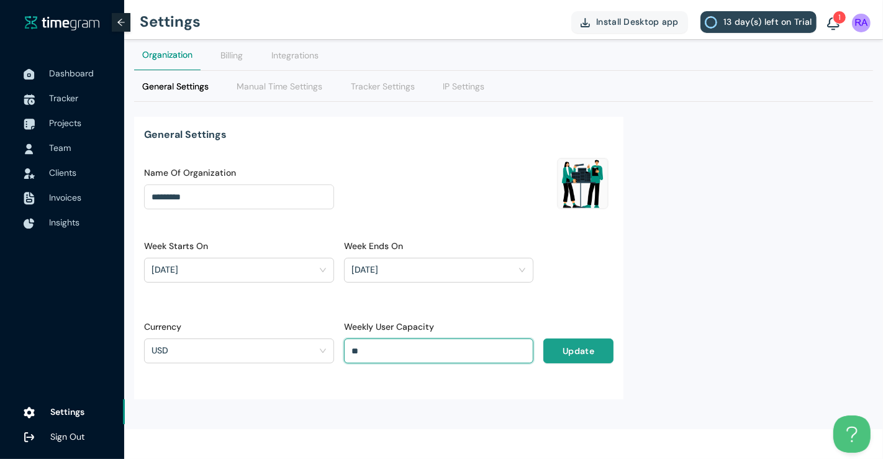
click at [568, 348] on span "Update" at bounding box center [579, 351] width 32 height 14
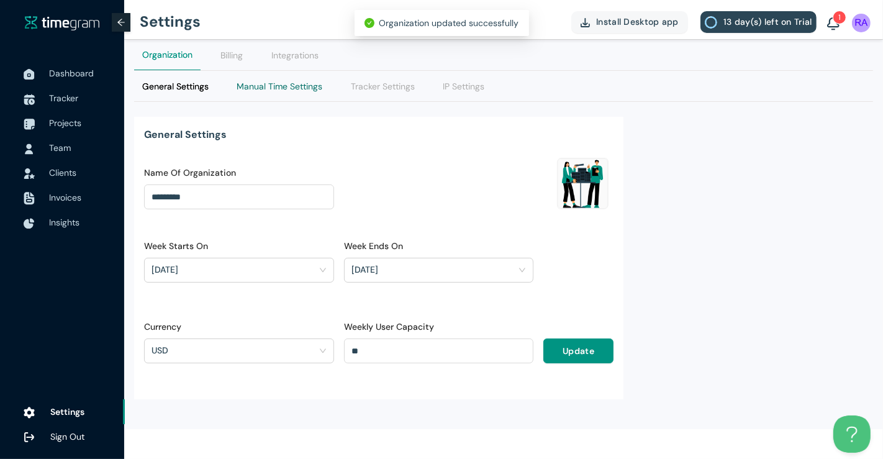
click at [270, 84] on Settings "Manual Time Settings" at bounding box center [280, 87] width 86 height 14
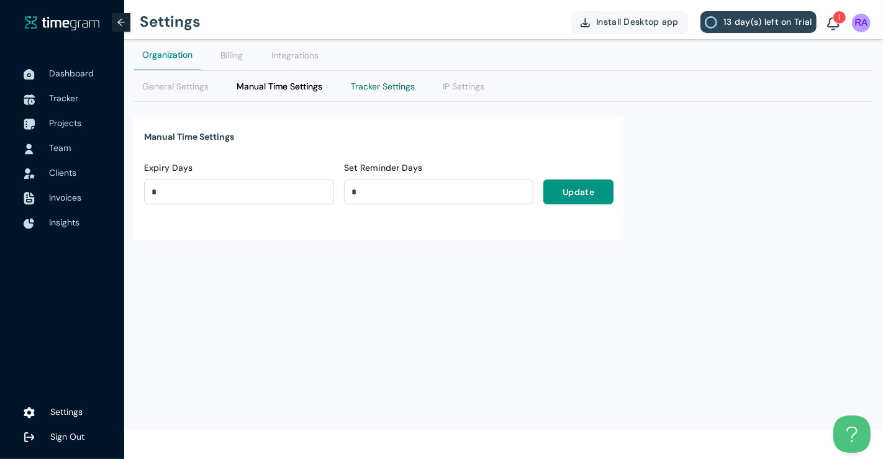
click at [363, 84] on Settings "Tracker Settings" at bounding box center [383, 87] width 64 height 14
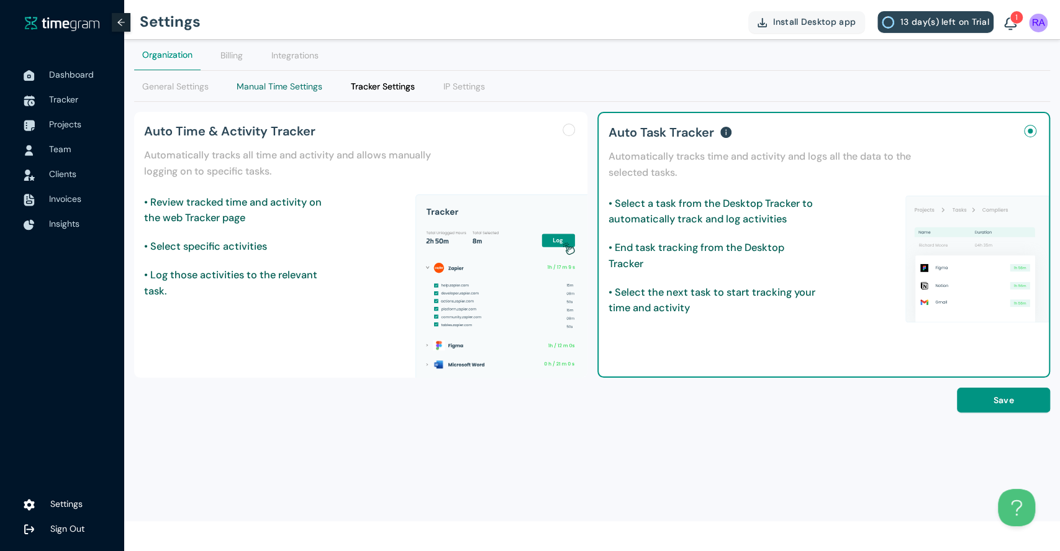
click at [269, 86] on Settings "Manual Time Settings" at bounding box center [280, 87] width 86 height 14
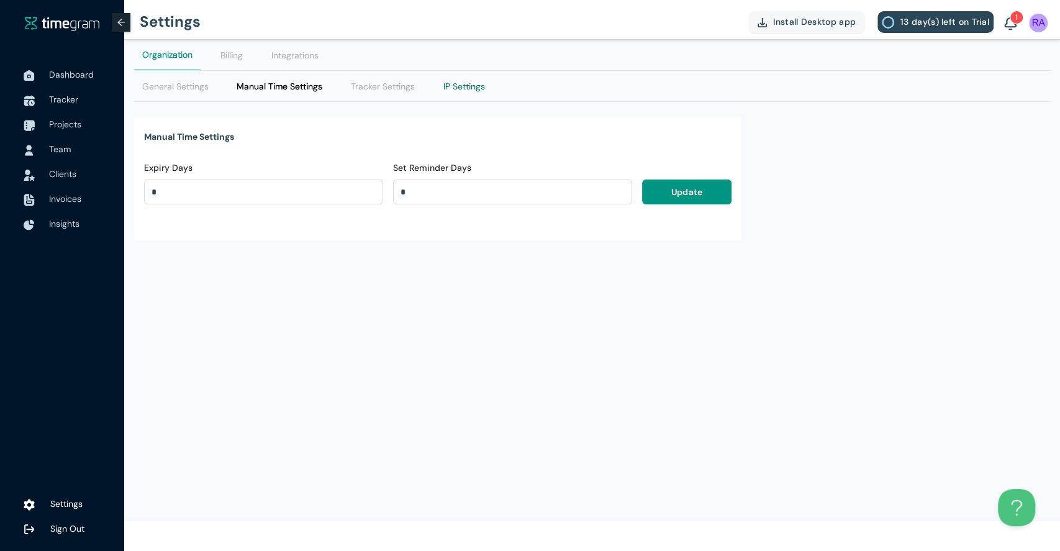
click at [451, 85] on Settings "IP Settings" at bounding box center [465, 87] width 42 height 14
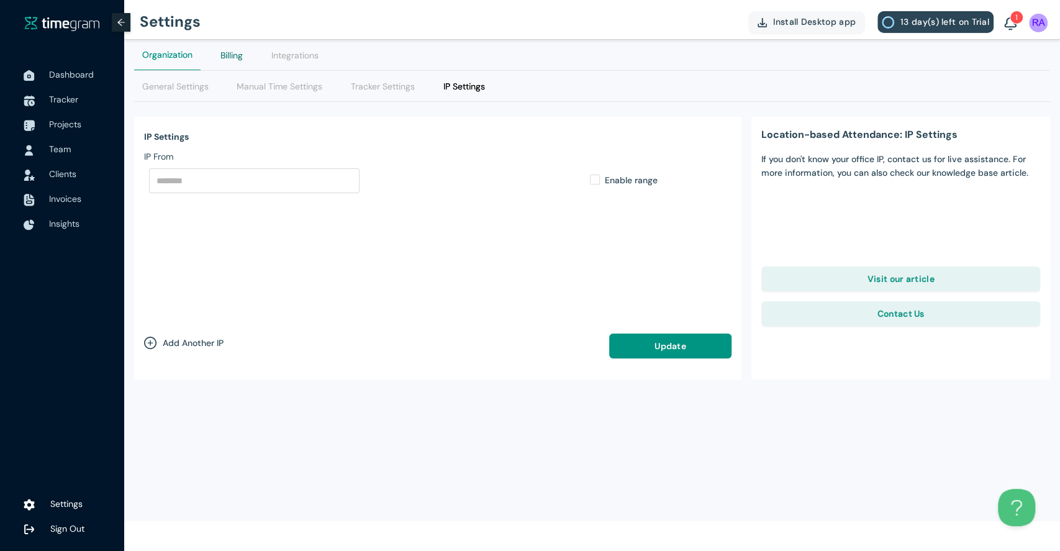
click at [230, 57] on div "Billing" at bounding box center [232, 55] width 22 height 14
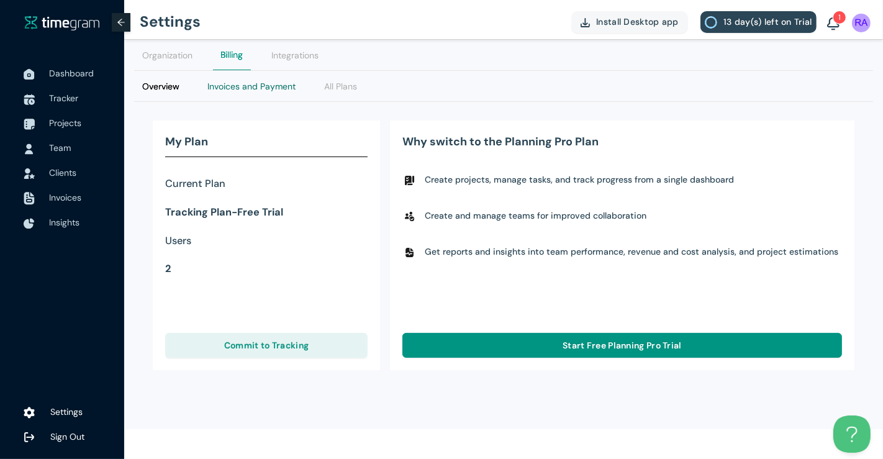
click at [255, 86] on Payment "Invoices and Payment" at bounding box center [251, 87] width 88 height 14
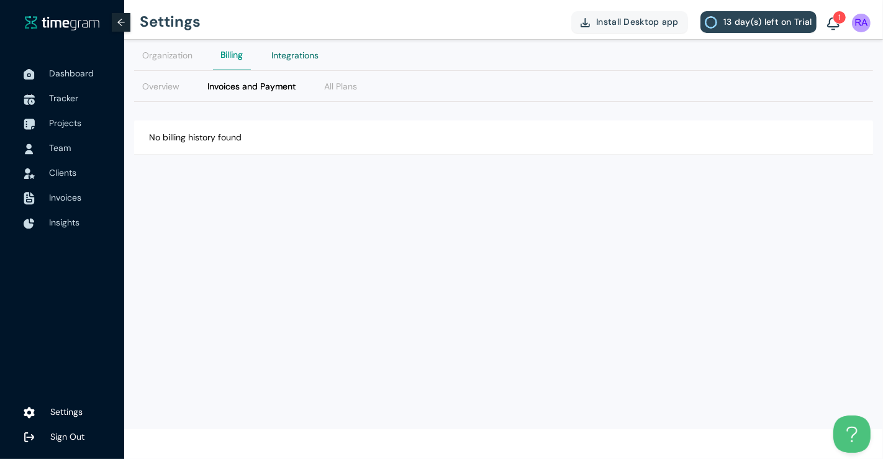
click at [291, 57] on div "Integrations" at bounding box center [294, 55] width 47 height 14
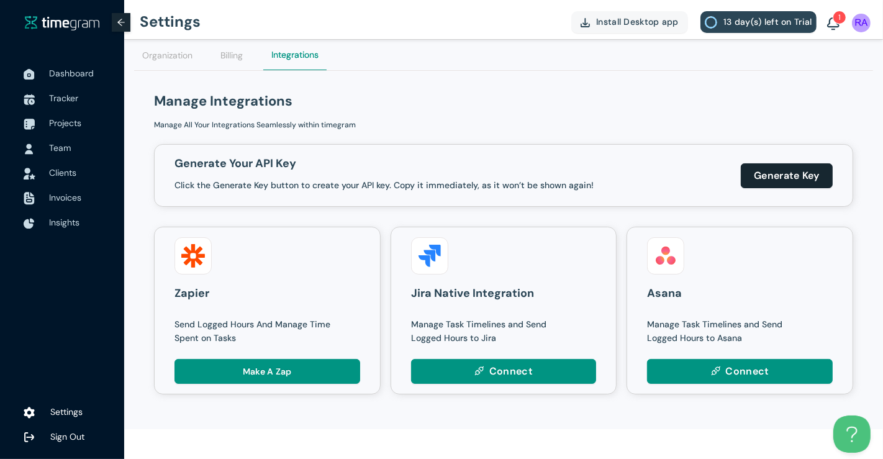
click at [65, 164] on span "Clients" at bounding box center [82, 172] width 66 height 25
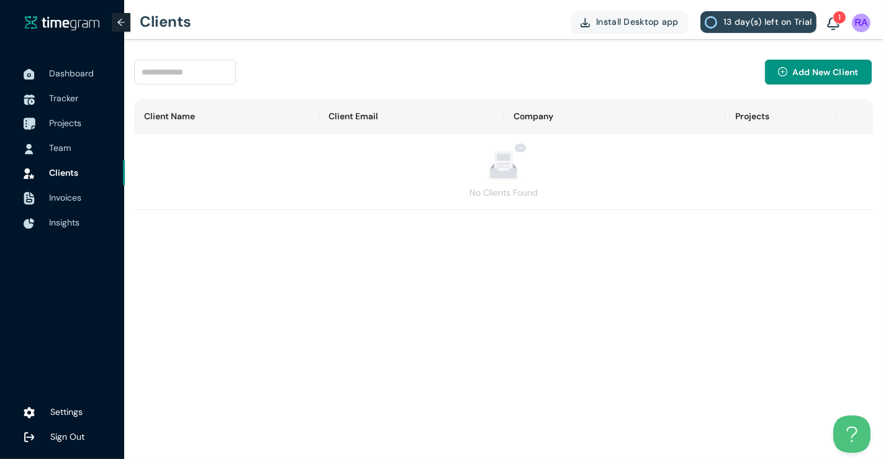
click at [71, 121] on span "Projects" at bounding box center [65, 122] width 32 height 11
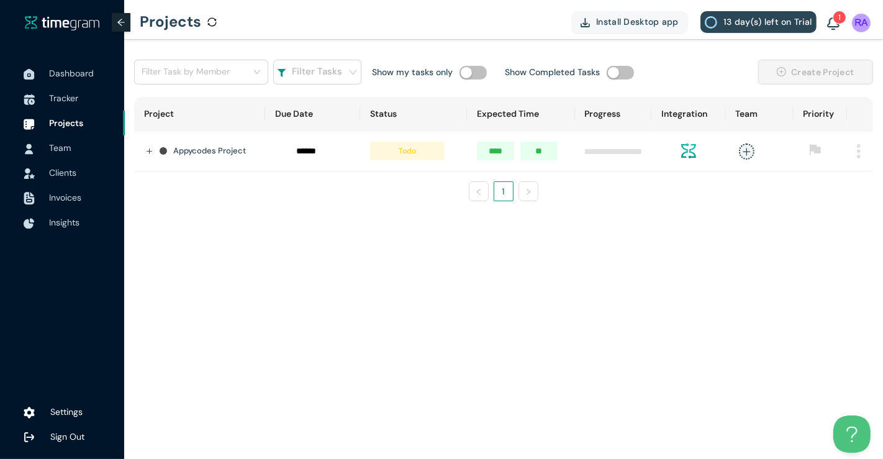
click at [279, 235] on main "Filter Task by Member Filter Tasks Show my tasks only Show Completed Tasks Crea…" at bounding box center [503, 249] width 759 height 419
click at [156, 227] on div "Filter Task by Member Filter Tasks Show my tasks only Show Completed Tasks Crea…" at bounding box center [503, 135] width 759 height 191
click at [52, 96] on span "Tracker" at bounding box center [63, 98] width 29 height 11
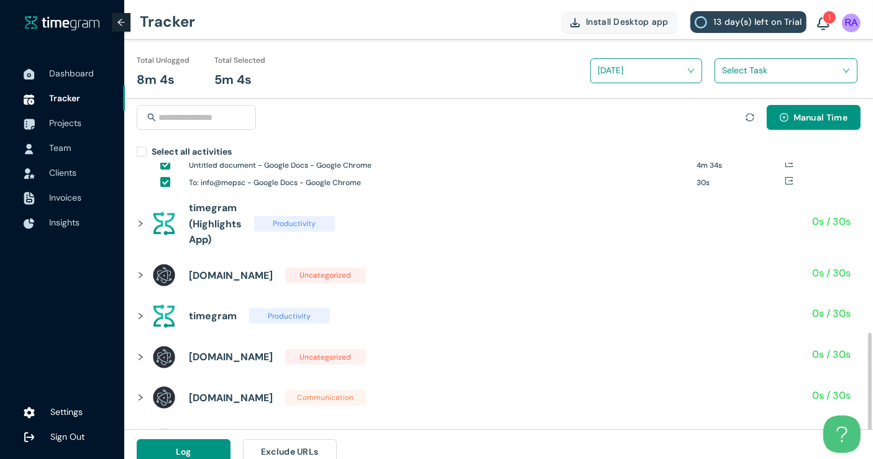
scroll to position [153, 0]
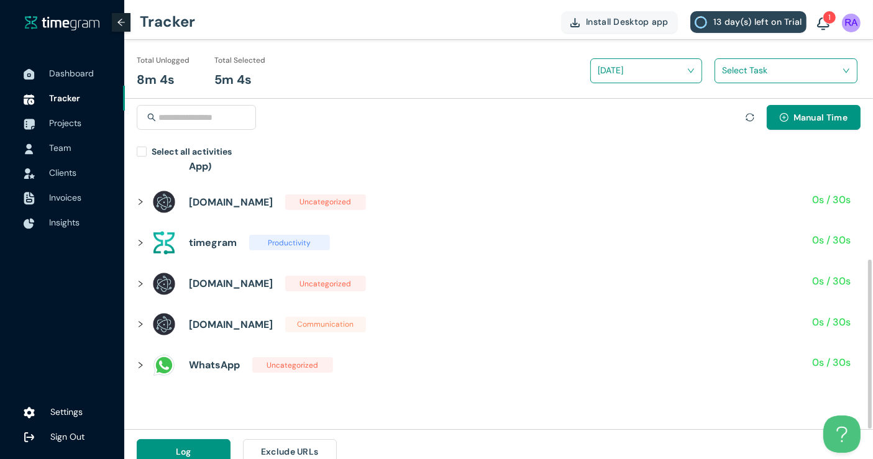
click at [214, 360] on h1 "WhatsApp" at bounding box center [214, 365] width 51 height 16
click at [147, 360] on div at bounding box center [144, 365] width 15 height 14
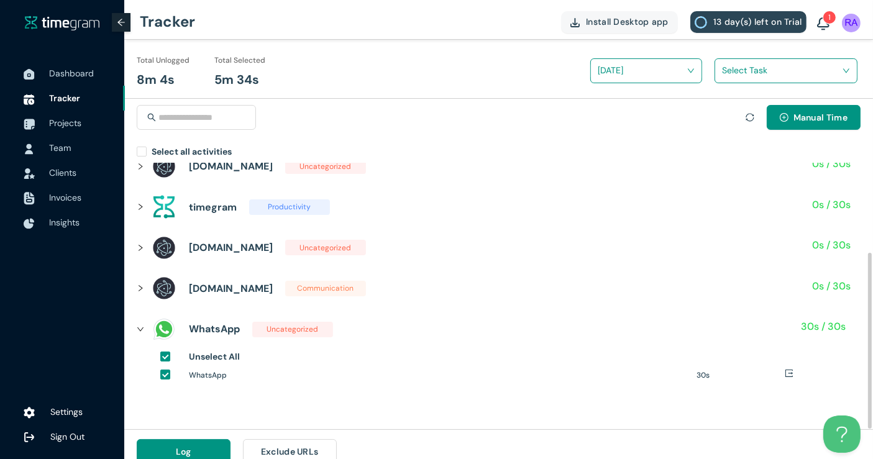
scroll to position [0, 0]
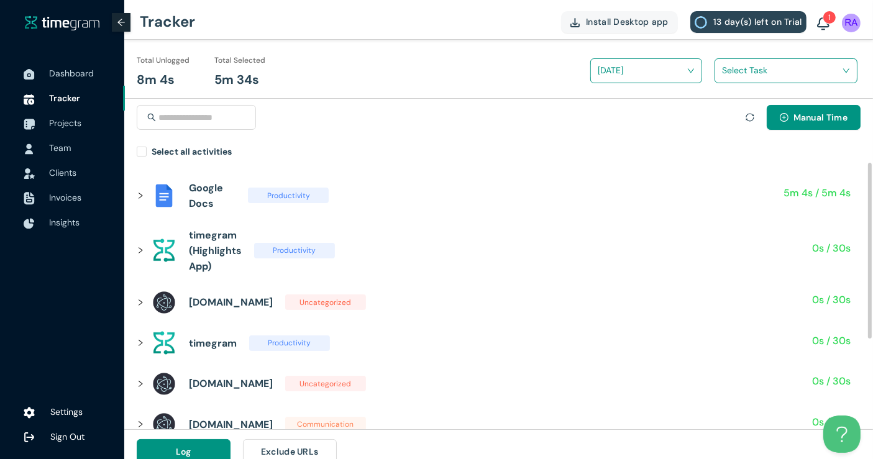
click at [745, 75] on input "search" at bounding box center [781, 70] width 119 height 19
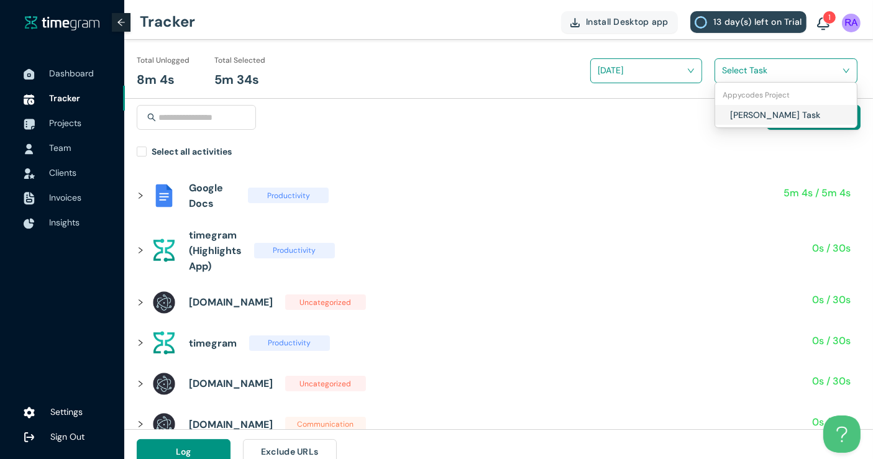
click at [745, 108] on h1 "[PERSON_NAME] Task" at bounding box center [803, 115] width 146 height 14
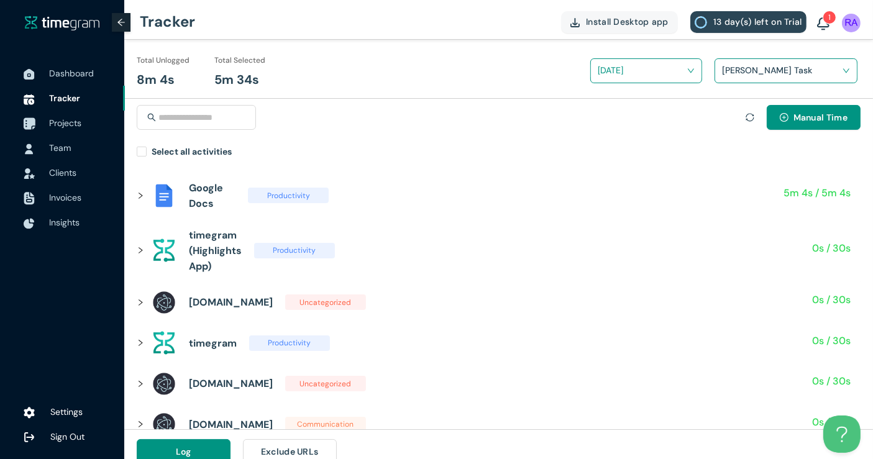
click at [71, 119] on span "Projects" at bounding box center [65, 122] width 32 height 11
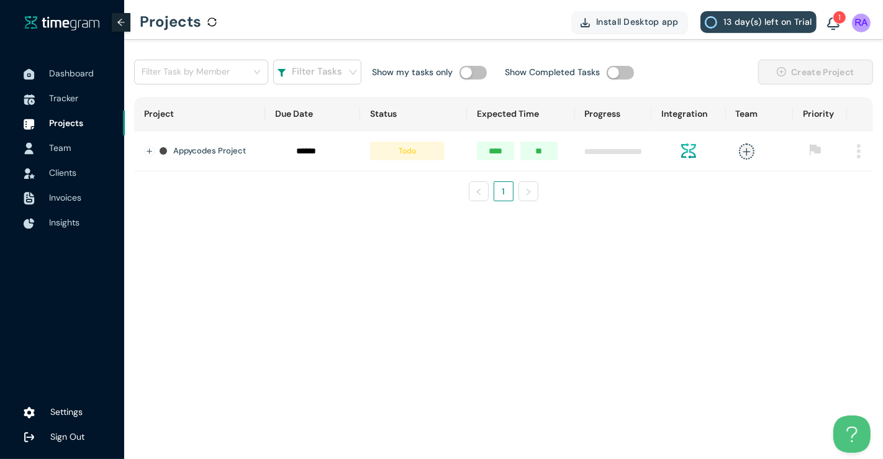
click at [82, 148] on span "Team" at bounding box center [82, 147] width 66 height 25
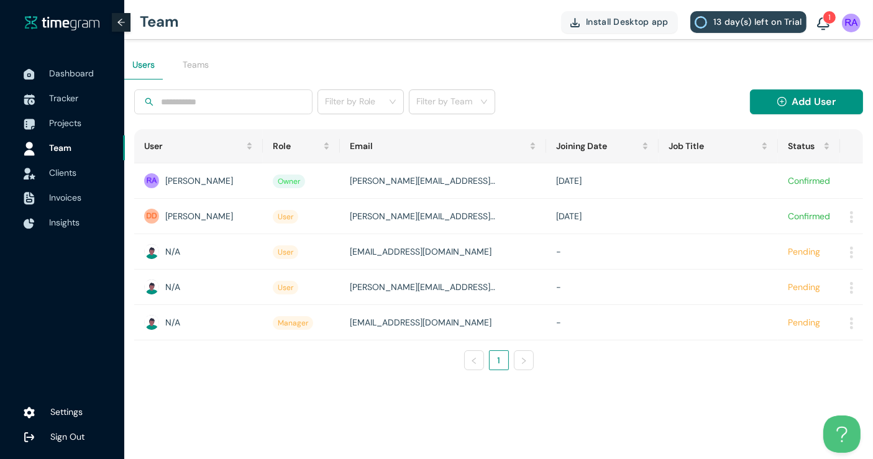
click at [61, 176] on span "Clients" at bounding box center [62, 172] width 27 height 11
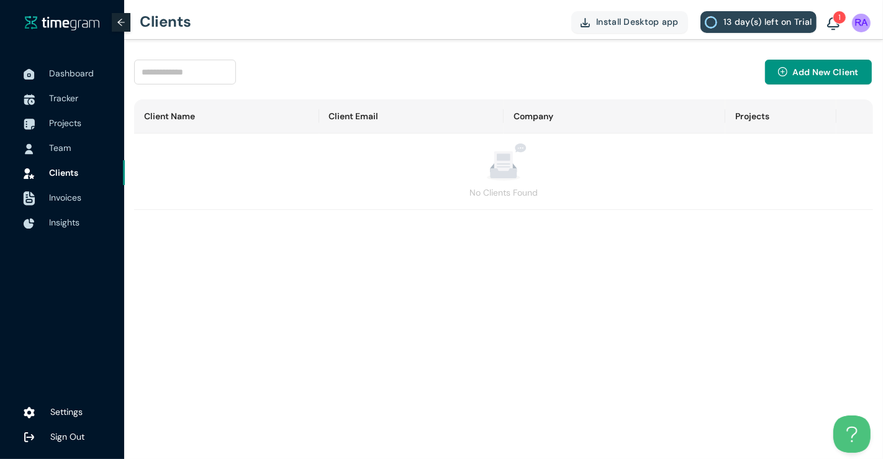
click at [65, 193] on span "Invoices" at bounding box center [65, 197] width 32 height 11
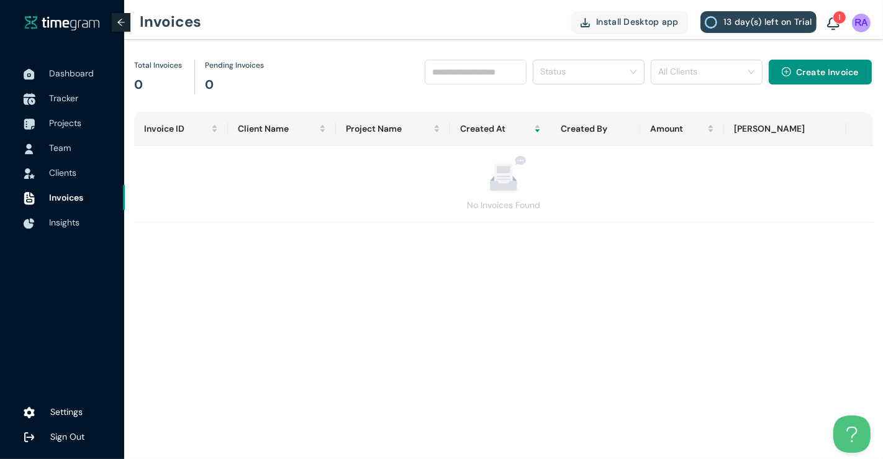
click at [65, 100] on span "Tracker" at bounding box center [63, 98] width 29 height 11
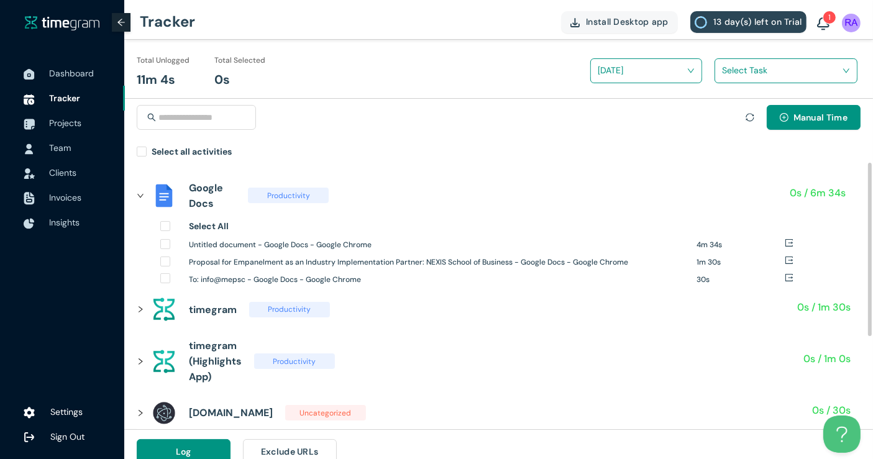
scroll to position [170, 0]
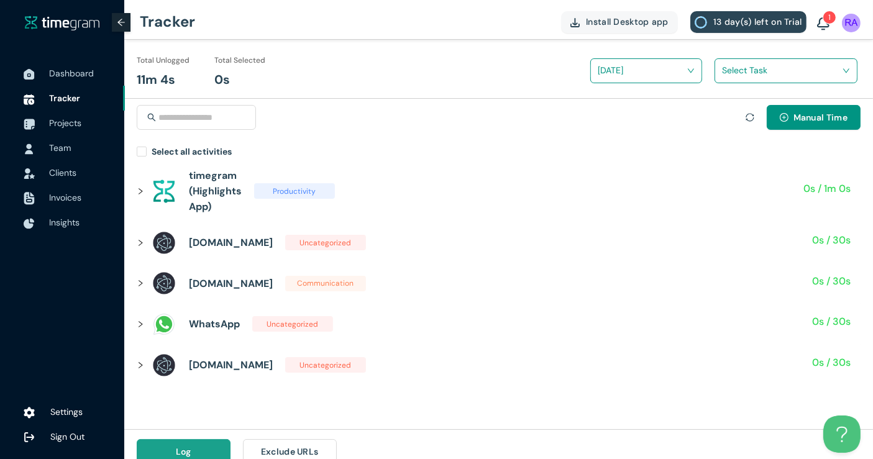
click at [222, 448] on button "Log" at bounding box center [184, 451] width 94 height 25
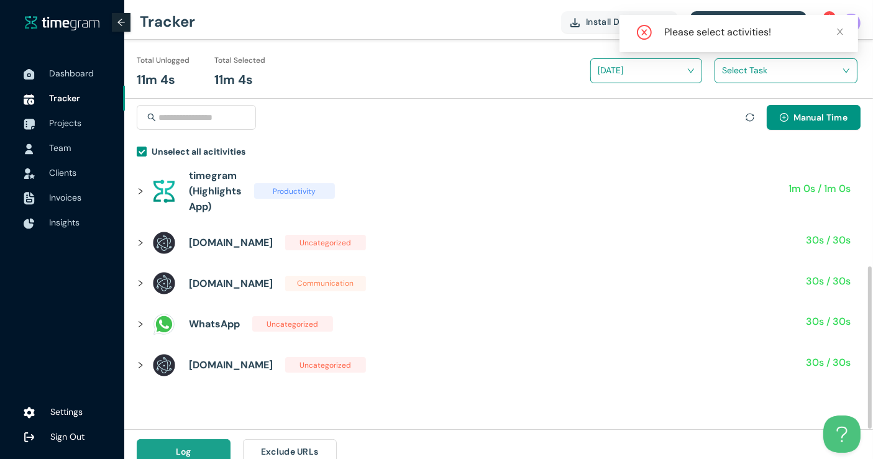
click at [181, 449] on span "Log" at bounding box center [184, 452] width 16 height 14
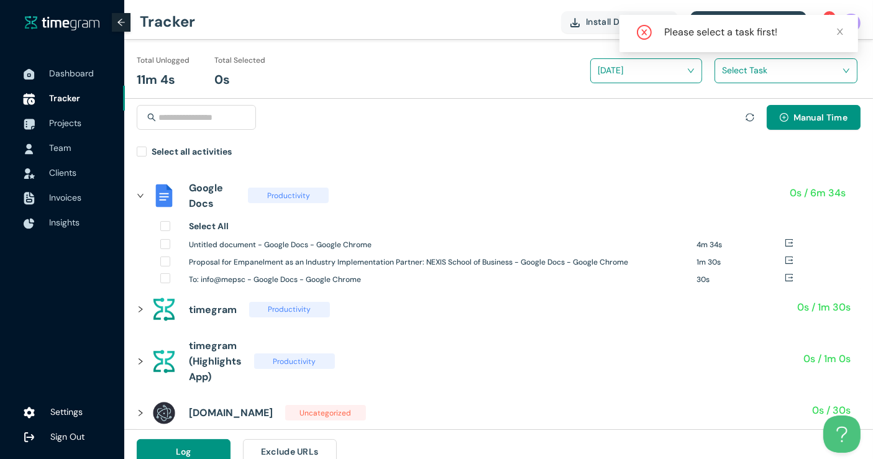
click at [71, 95] on span "Tracker" at bounding box center [64, 98] width 31 height 11
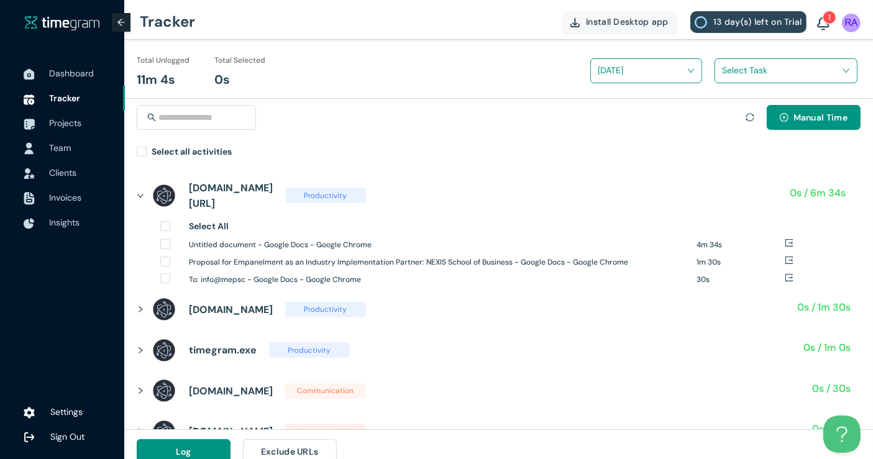
click at [68, 148] on span "Team" at bounding box center [60, 147] width 22 height 11
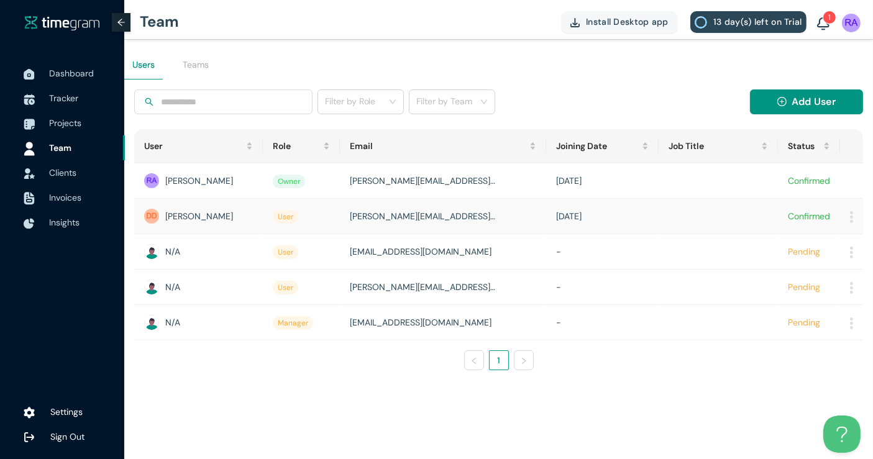
click at [209, 214] on div "[PERSON_NAME]" at bounding box center [198, 216] width 109 height 15
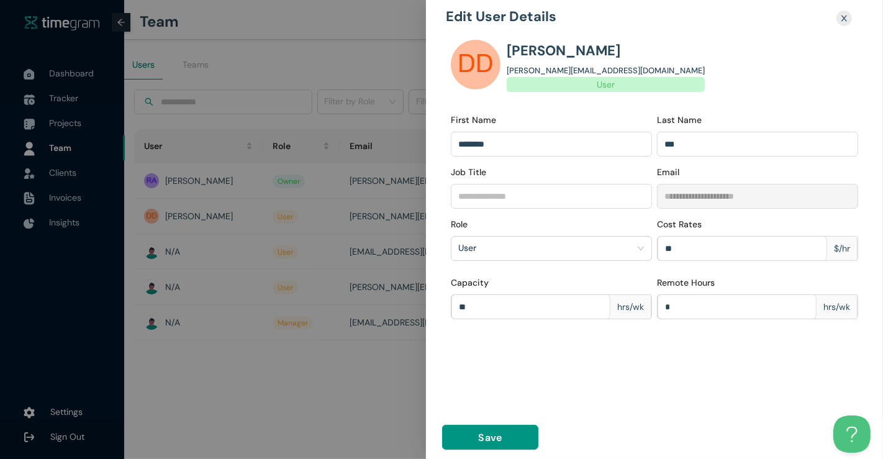
click at [842, 18] on icon "close" at bounding box center [844, 18] width 8 height 8
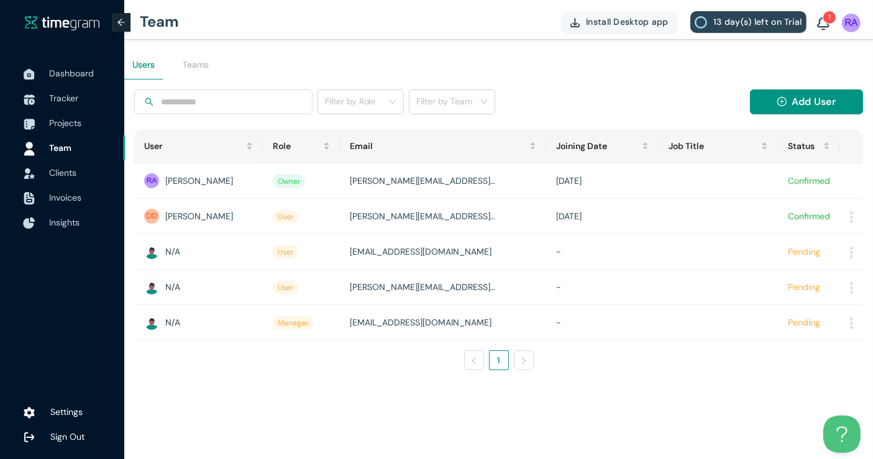
click at [83, 210] on span "Insights" at bounding box center [82, 222] width 66 height 25
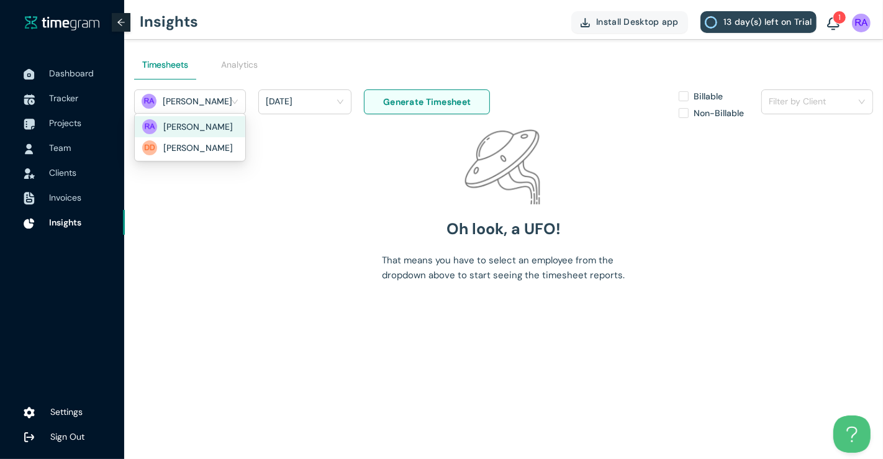
click at [198, 106] on h1 "[PERSON_NAME]" at bounding box center [206, 101] width 87 height 19
click at [189, 146] on h1 "[PERSON_NAME]" at bounding box center [206, 148] width 87 height 14
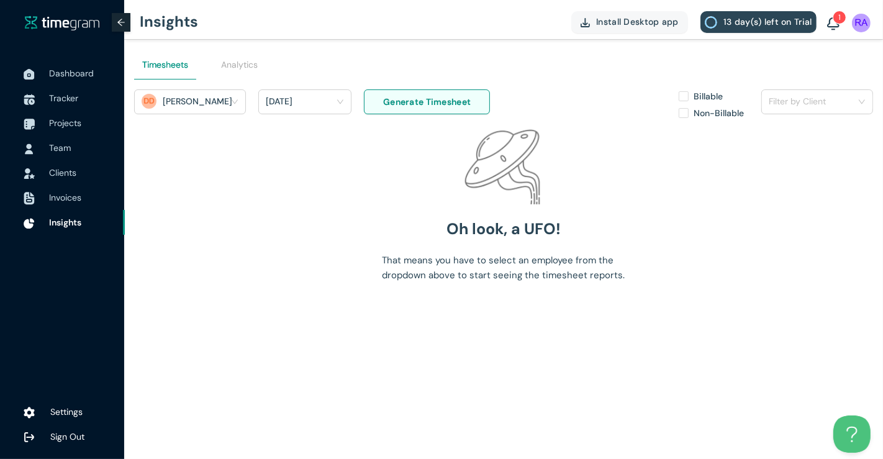
click at [282, 101] on h1 "Yesterday" at bounding box center [279, 101] width 27 height 19
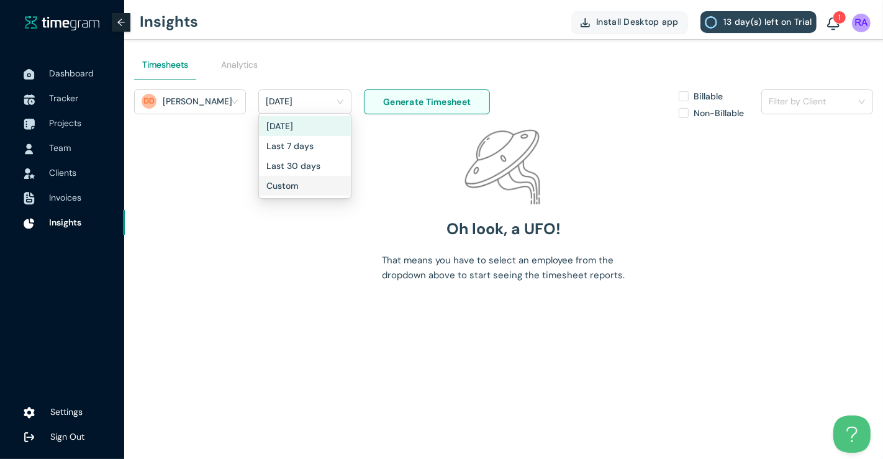
click at [271, 185] on h1 "Custom" at bounding box center [282, 186] width 32 height 14
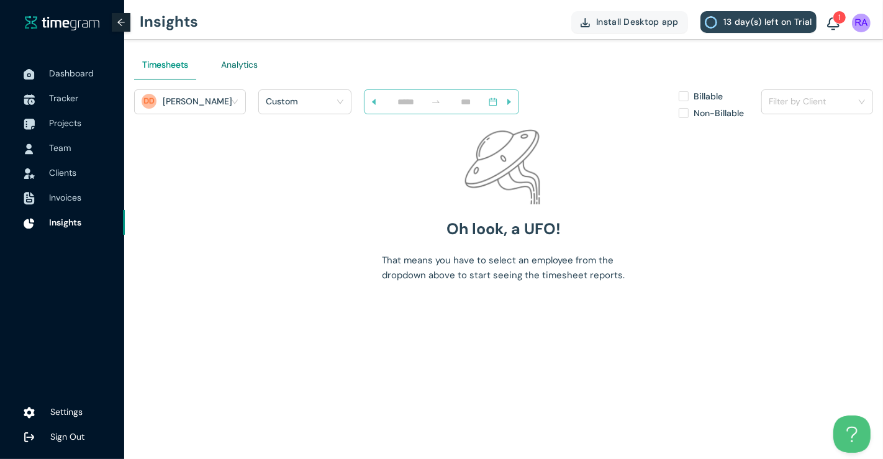
click at [242, 68] on div "Analytics" at bounding box center [240, 65] width 37 height 14
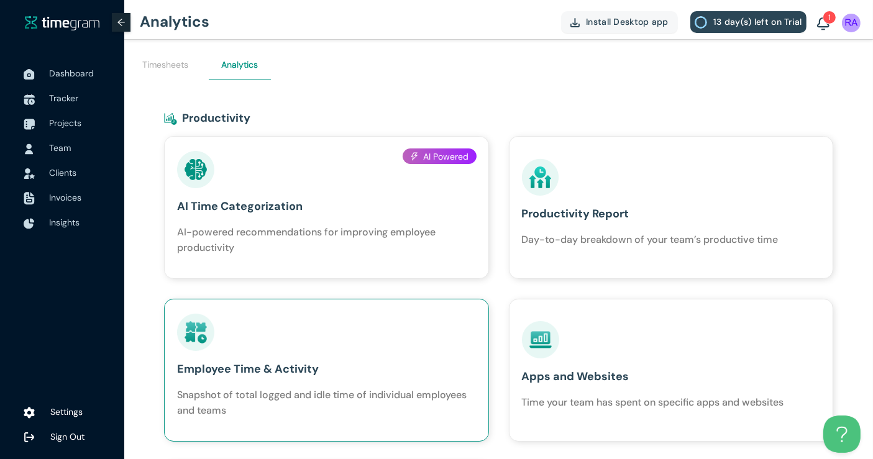
click at [419, 332] on div "Employee Time & Activity Snapshot of total logged and idle time of individual e…" at bounding box center [326, 366] width 299 height 105
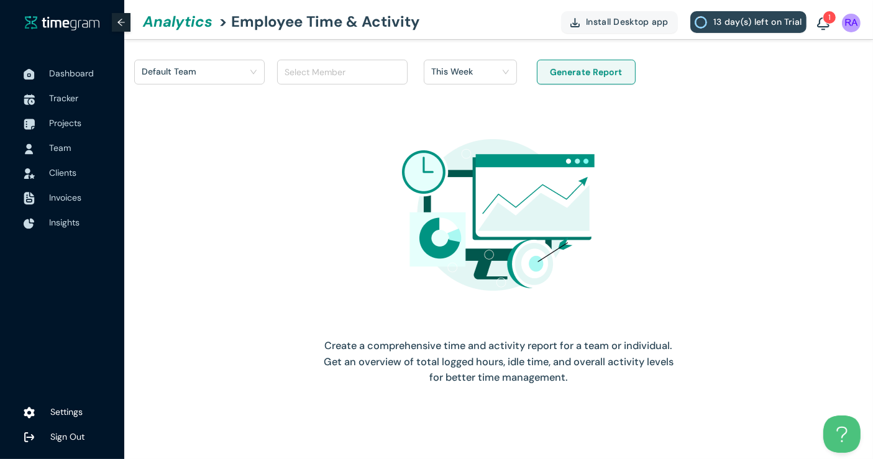
click at [227, 87] on div "Default Team" at bounding box center [199, 80] width 130 height 40
click at [217, 76] on h1 "Default Team" at bounding box center [185, 71] width 87 height 19
click at [315, 68] on div at bounding box center [336, 72] width 112 height 15
click at [314, 114] on h1 "[PERSON_NAME]" at bounding box center [328, 116] width 87 height 14
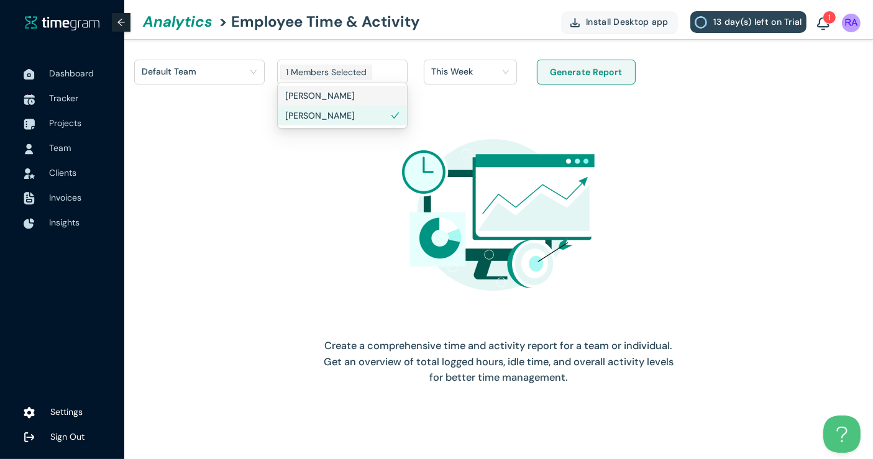
click at [455, 75] on h1 "This Week" at bounding box center [452, 71] width 42 height 19
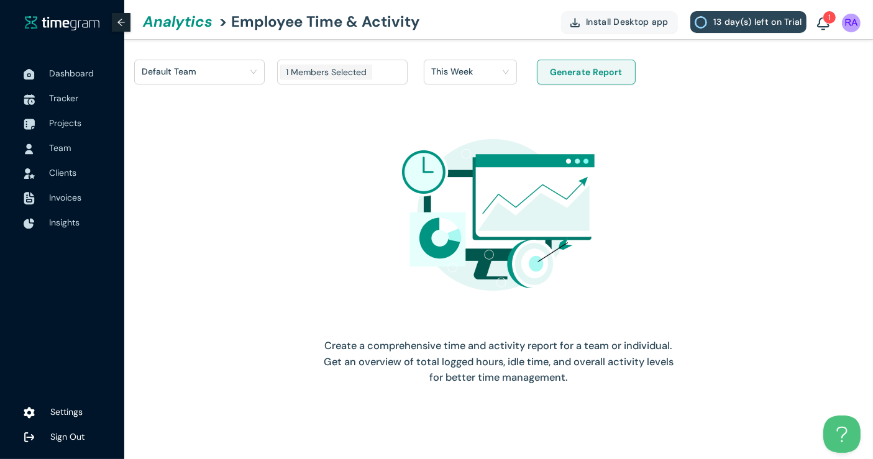
click at [568, 84] on button "Generate Report" at bounding box center [586, 72] width 99 height 25
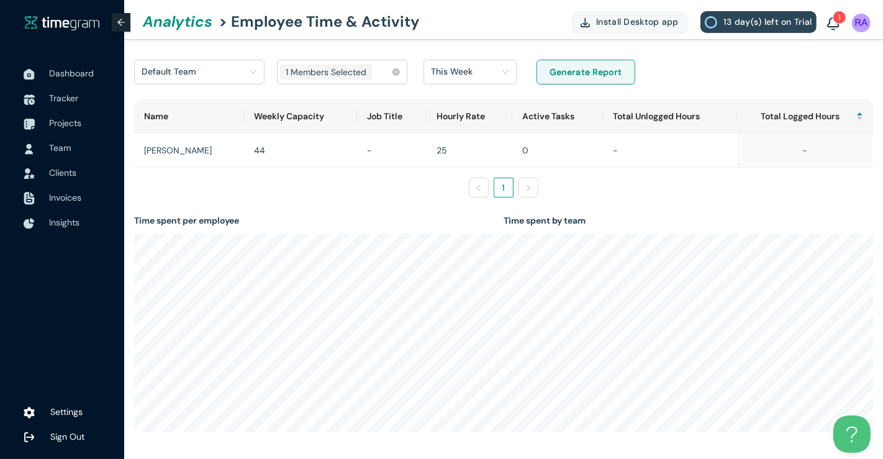
click at [378, 75] on div "1 Members Selected" at bounding box center [336, 71] width 112 height 17
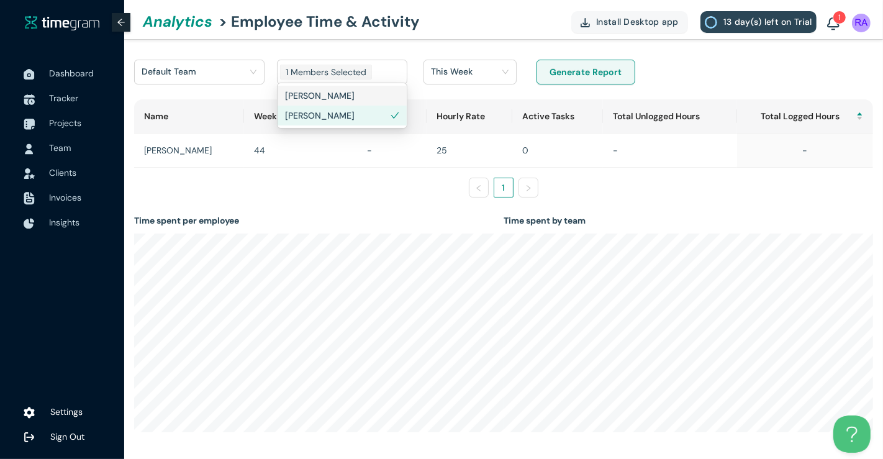
click at [354, 94] on h1 "[PERSON_NAME]" at bounding box center [328, 96] width 87 height 14
click at [550, 71] on span "Generate Report" at bounding box center [586, 72] width 73 height 14
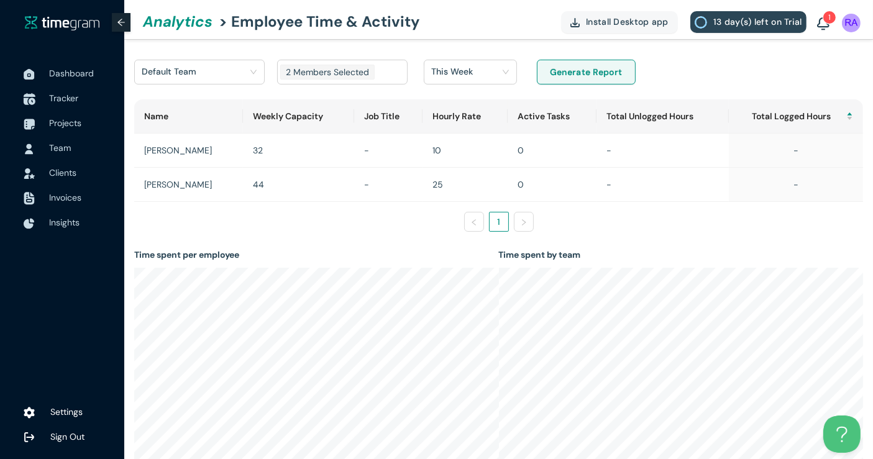
click at [81, 109] on span "Tracker" at bounding box center [82, 98] width 66 height 25
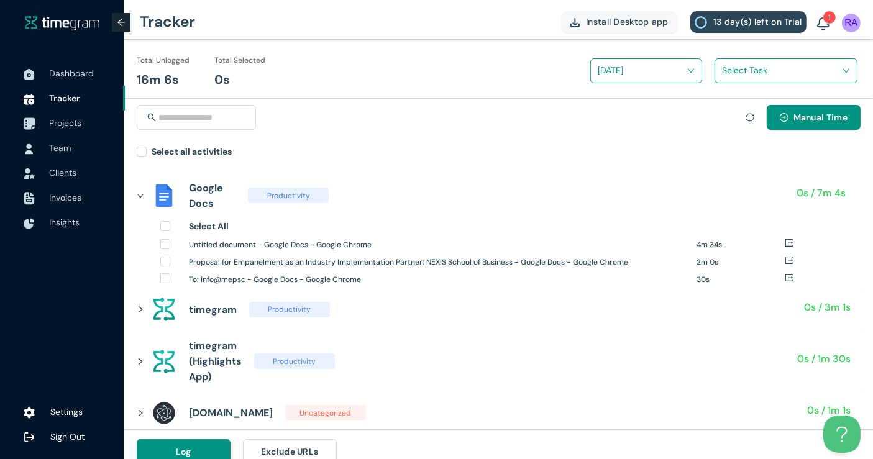
click at [58, 123] on span "Projects" at bounding box center [65, 122] width 32 height 11
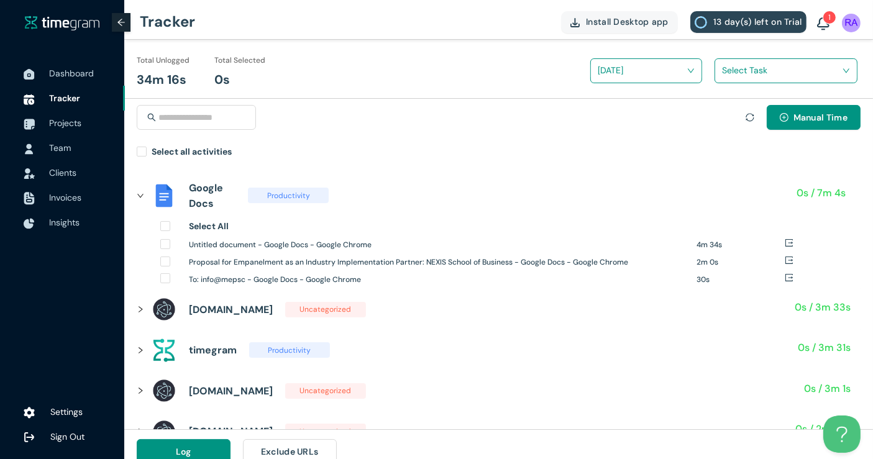
scroll to position [14, 0]
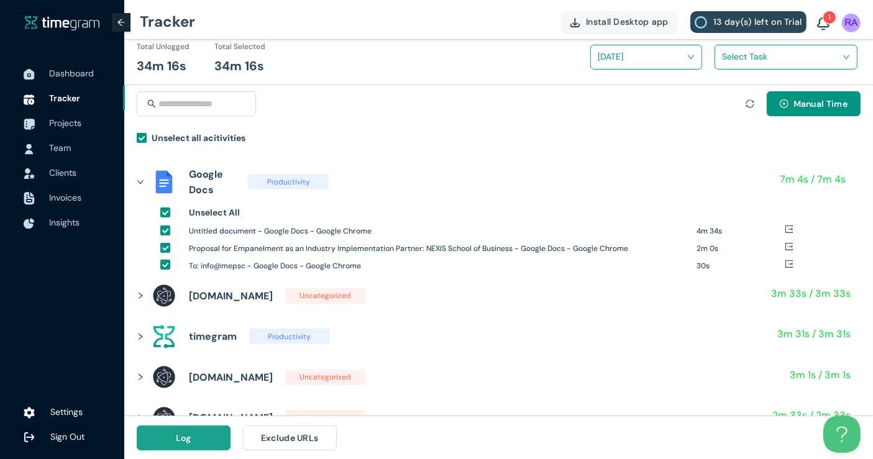
click at [209, 433] on button "Log" at bounding box center [184, 437] width 94 height 25
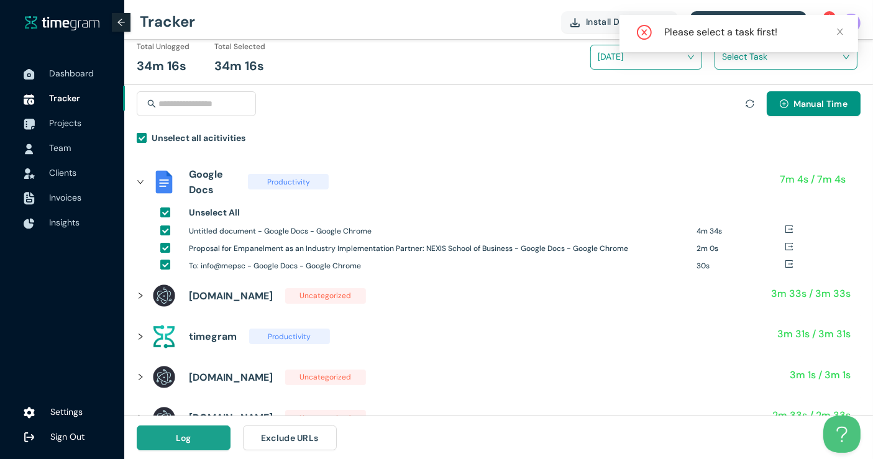
scroll to position [0, 0]
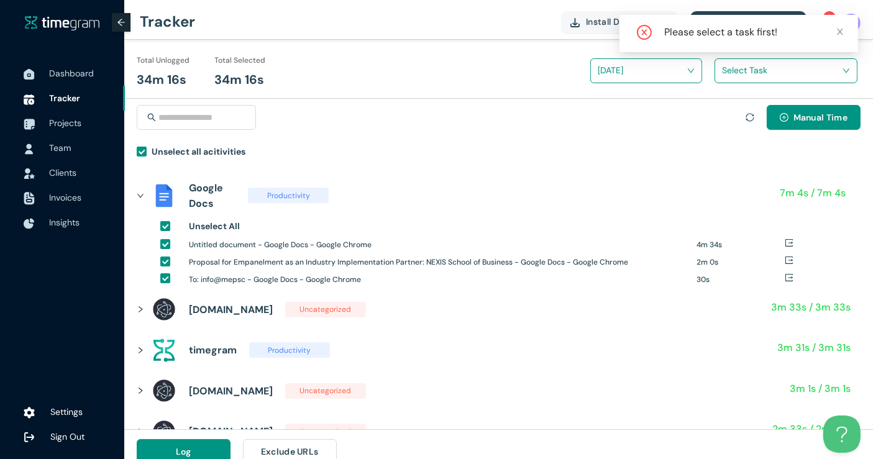
click at [757, 77] on input "search" at bounding box center [781, 70] width 119 height 19
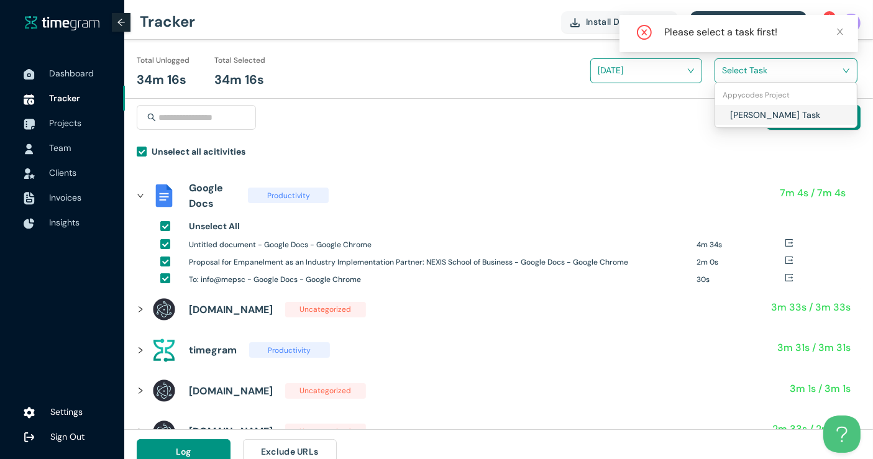
click at [747, 107] on div "[PERSON_NAME] Task" at bounding box center [786, 115] width 142 height 20
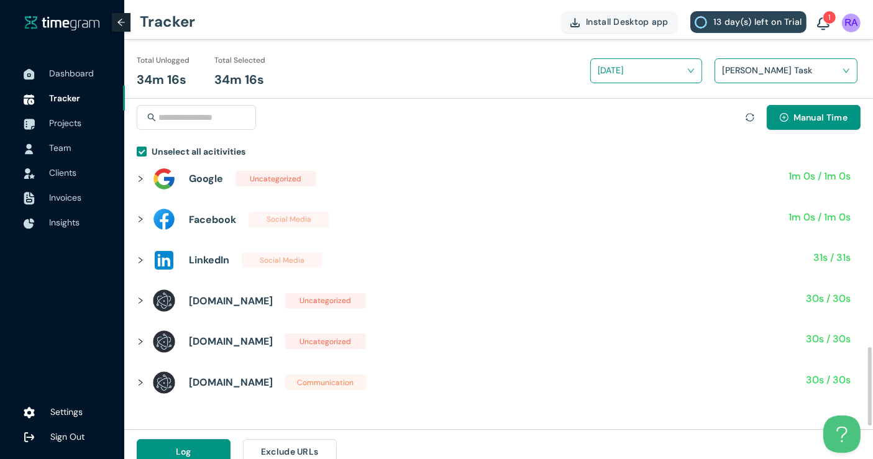
scroll to position [624, 0]
click at [183, 444] on button "Log" at bounding box center [184, 451] width 94 height 25
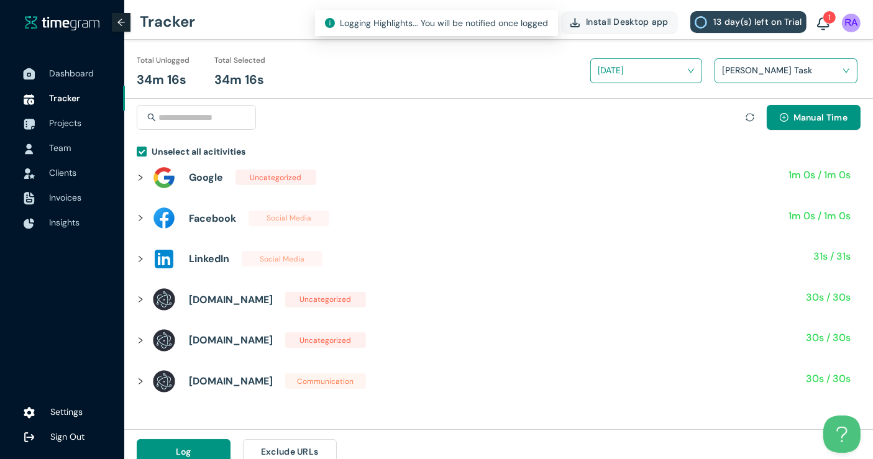
click at [66, 75] on span "Dashboard" at bounding box center [71, 73] width 45 height 11
